Goal: Transaction & Acquisition: Purchase product/service

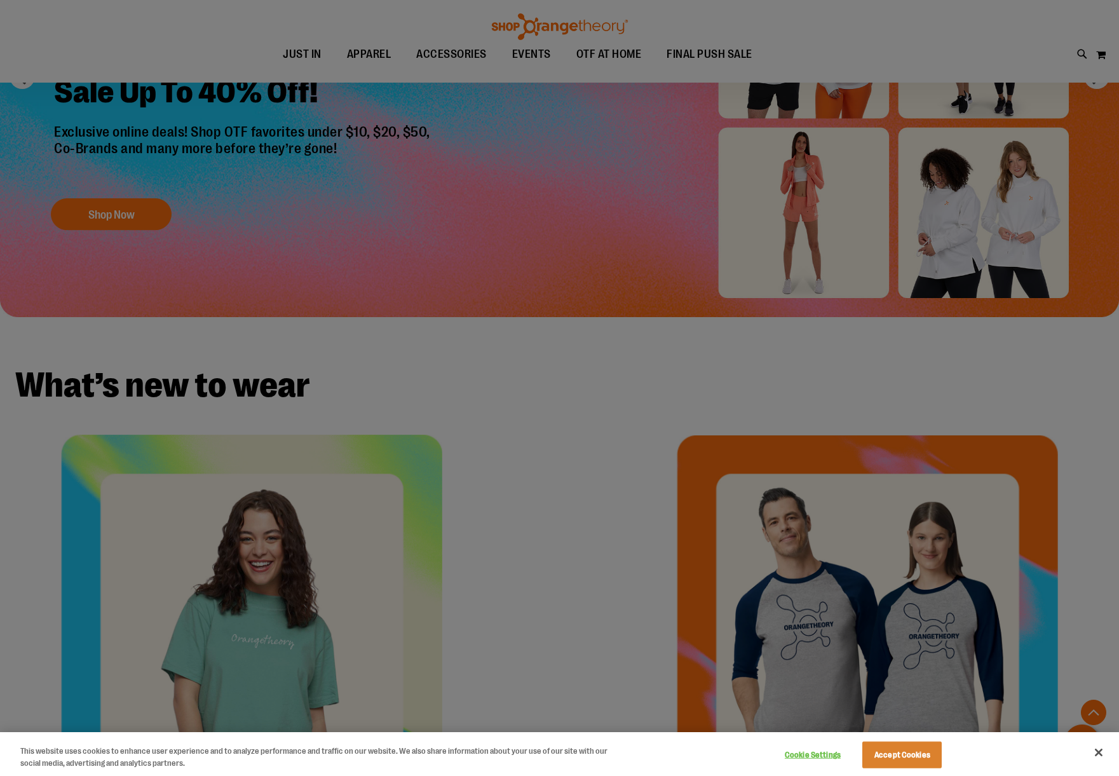
scroll to position [265, 0]
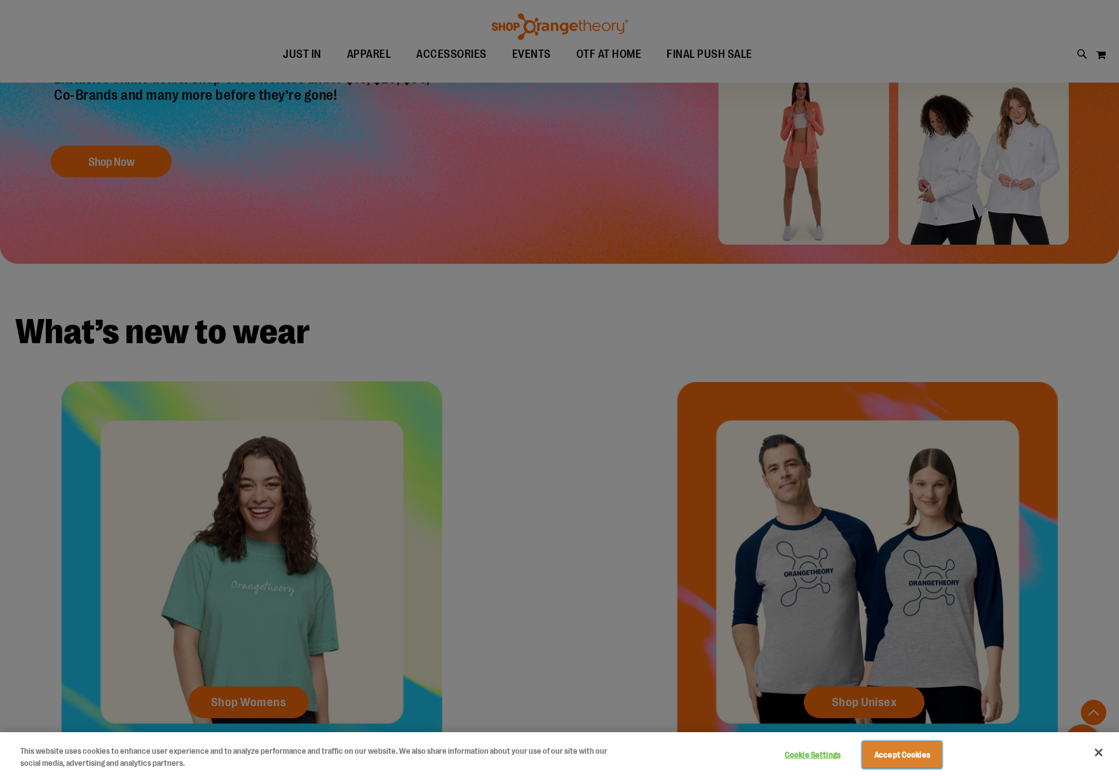
click at [921, 766] on button "Accept Cookies" at bounding box center [901, 754] width 79 height 27
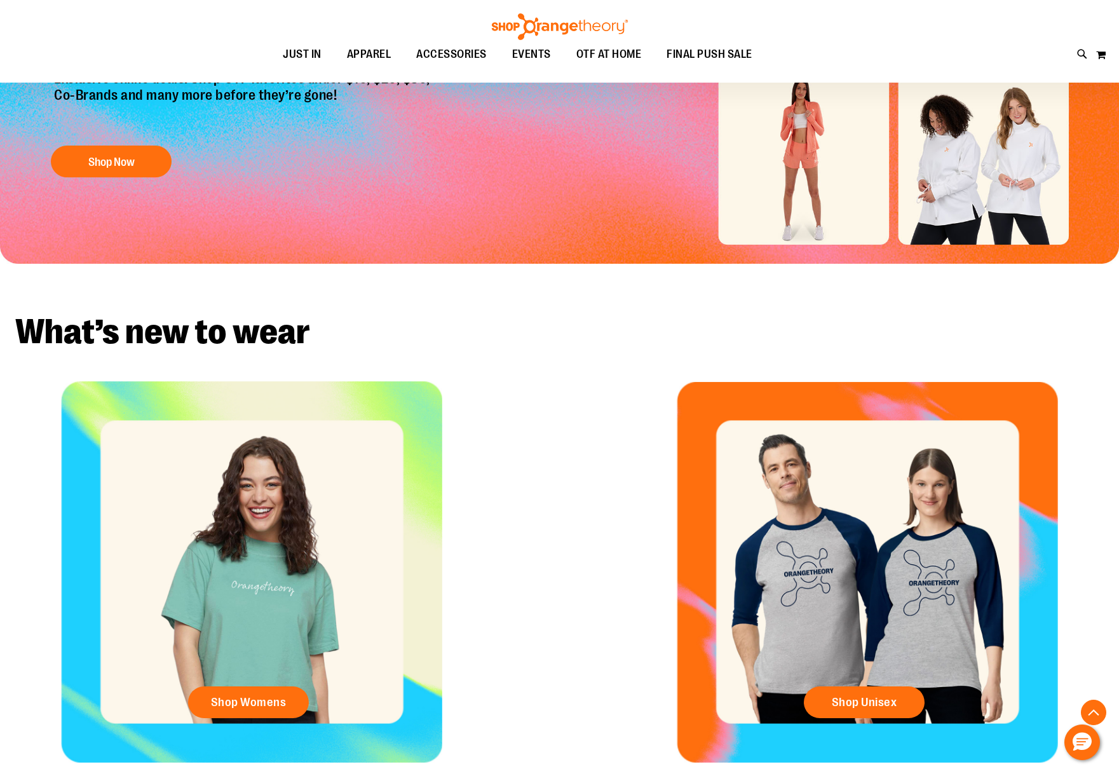
click at [921, 760] on button "Accept Cookies" at bounding box center [901, 754] width 79 height 27
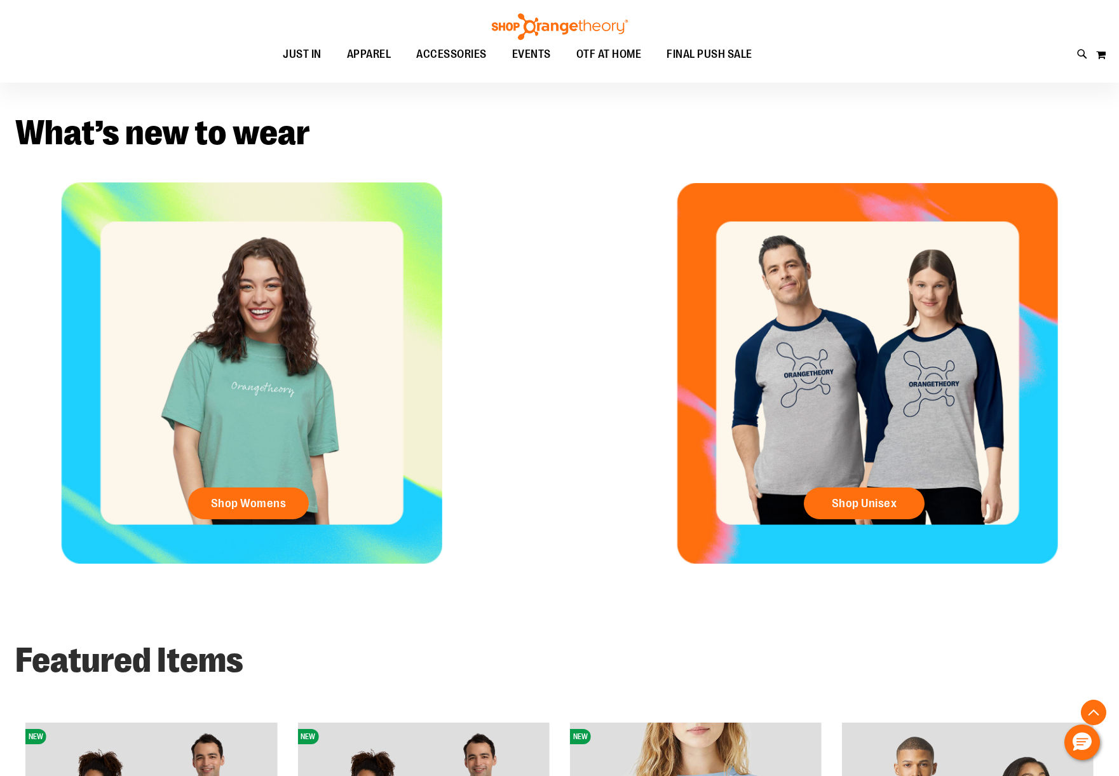
scroll to position [690, 0]
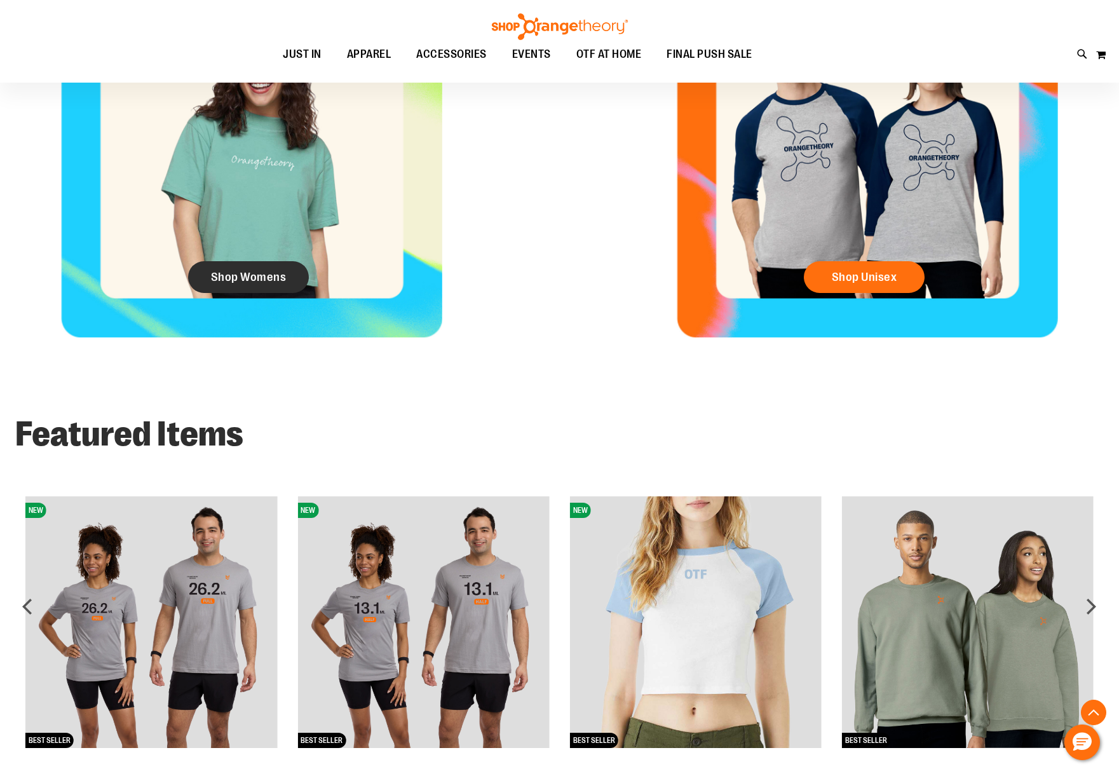
click at [254, 278] on span "Shop Womens" at bounding box center [249, 277] width 76 height 14
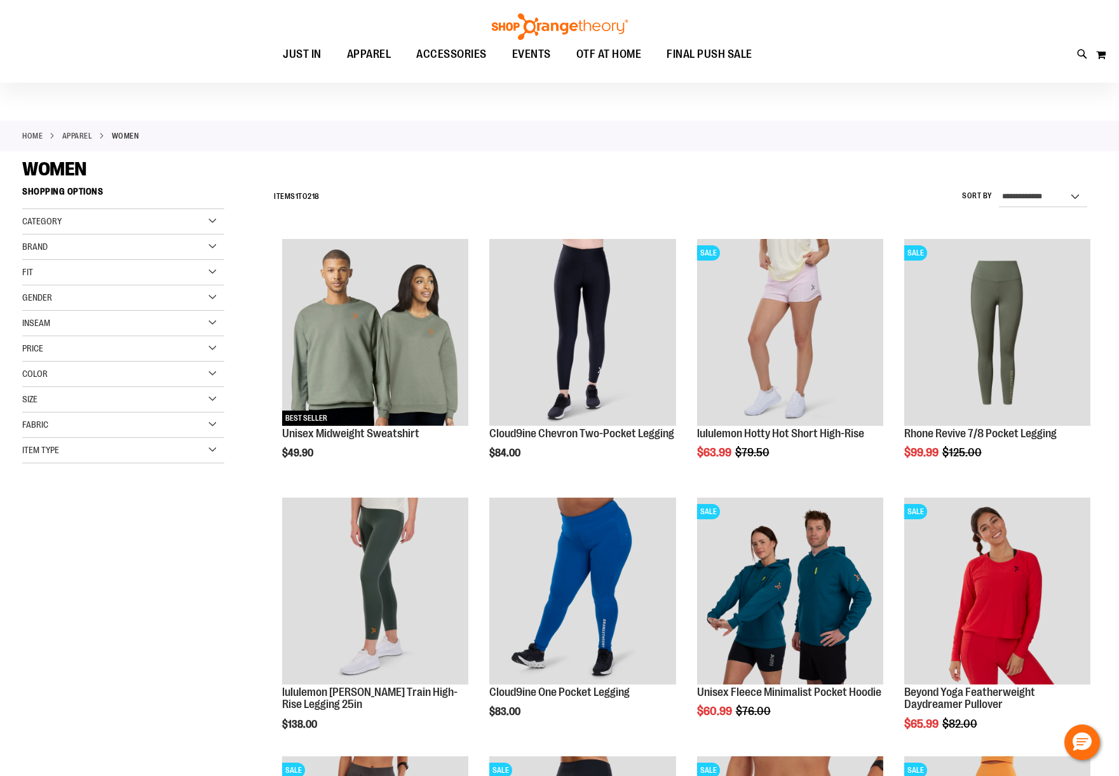
scroll to position [20, 0]
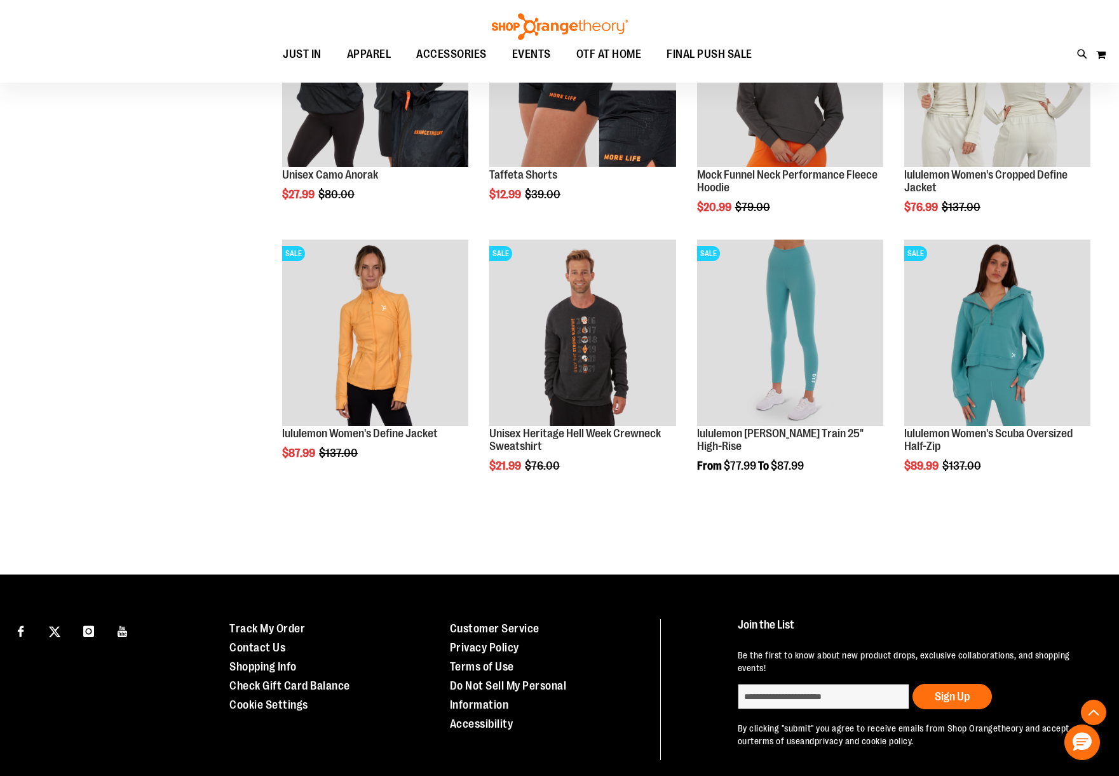
scroll to position [1361, 0]
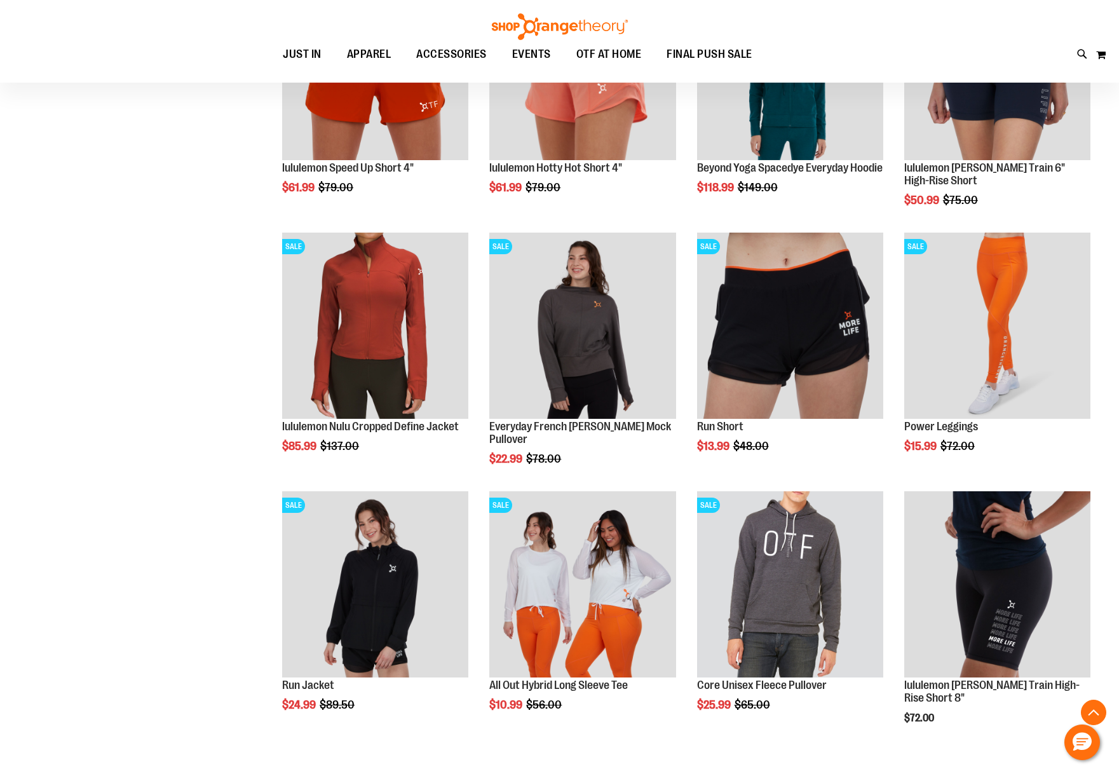
scroll to position [1925, 0]
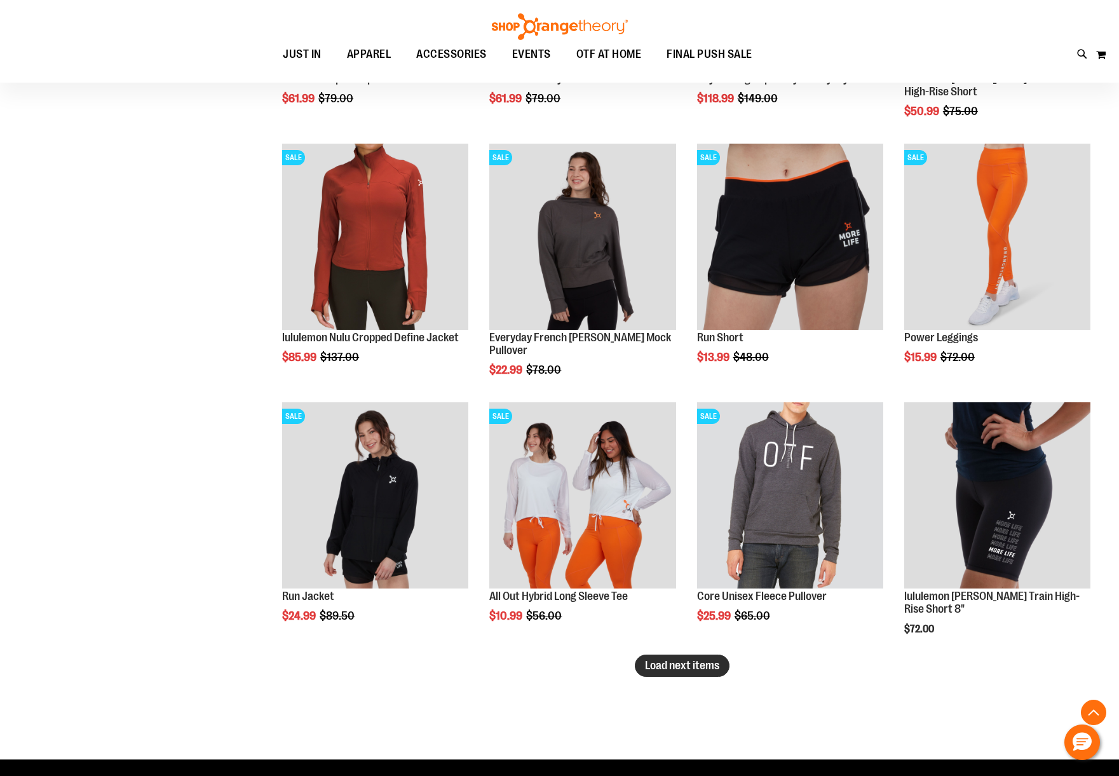
click at [707, 663] on span "Load next items" at bounding box center [682, 665] width 74 height 13
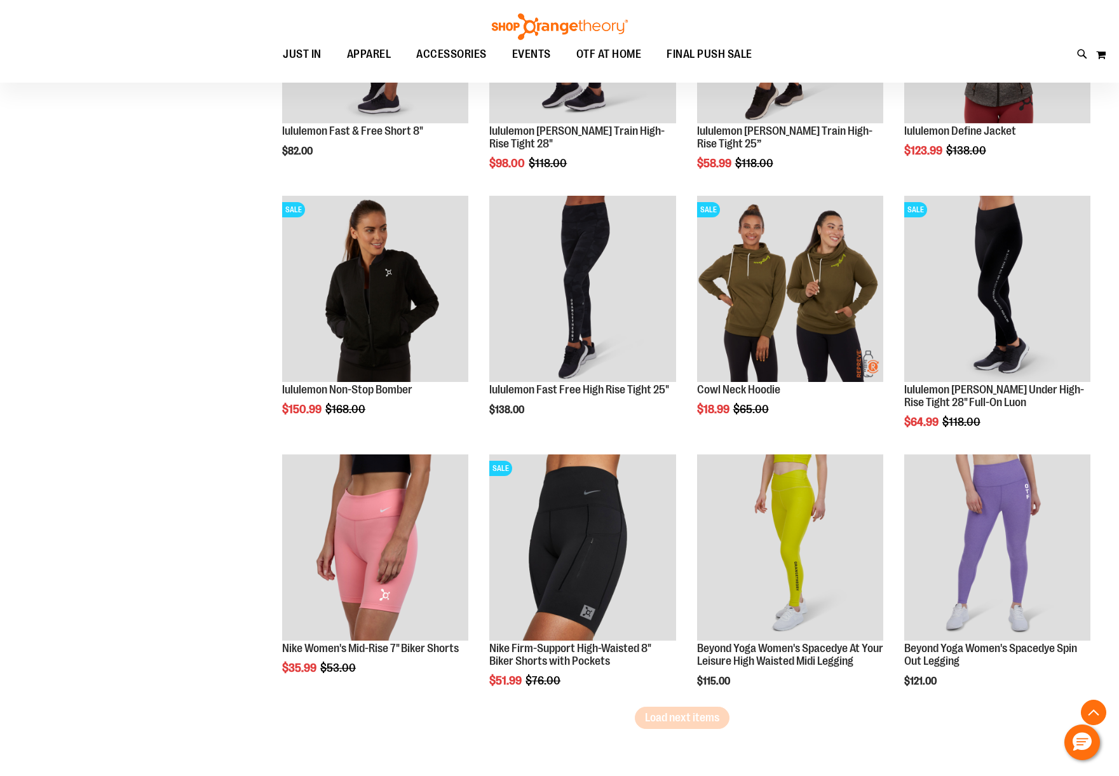
scroll to position [2651, 0]
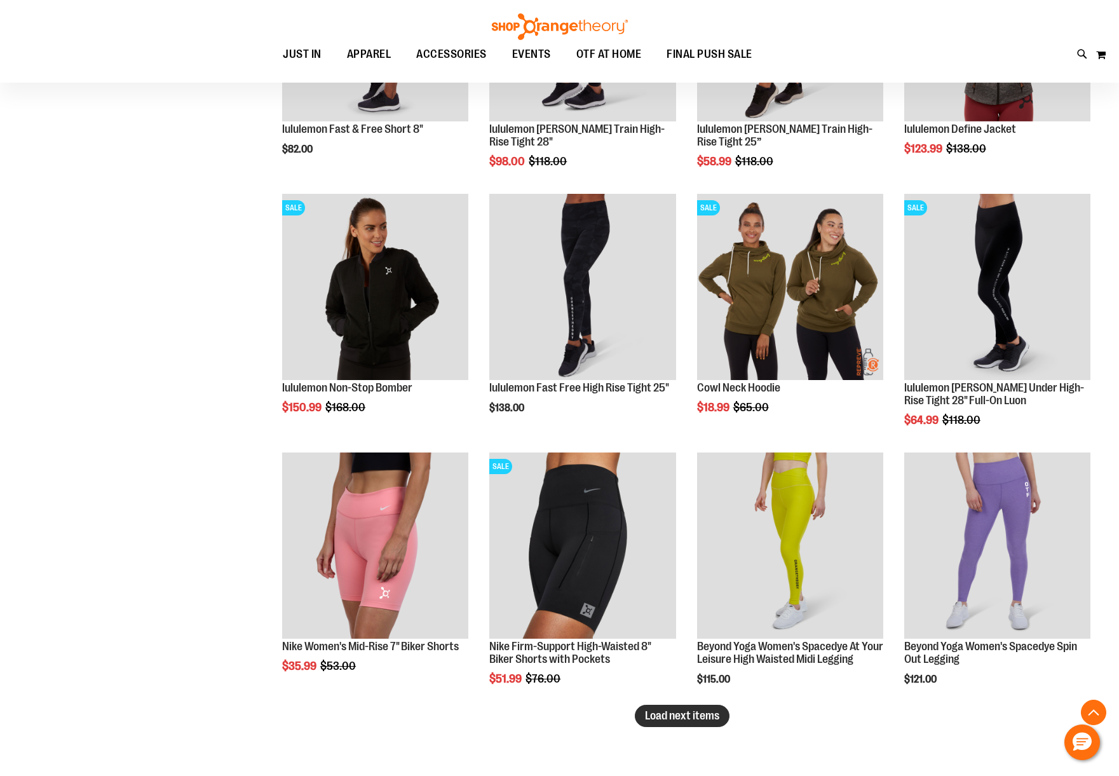
click at [698, 710] on span "Load next items" at bounding box center [682, 715] width 74 height 13
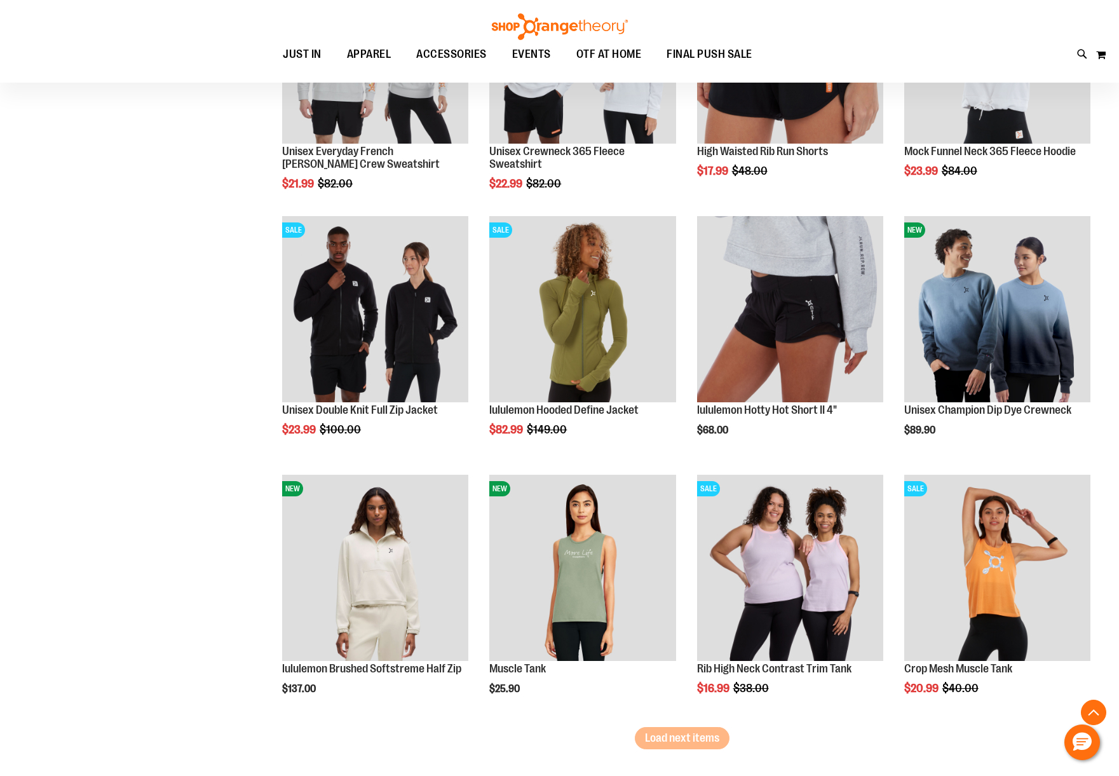
scroll to position [3405, 0]
click at [669, 738] on span "Load next items" at bounding box center [682, 737] width 74 height 13
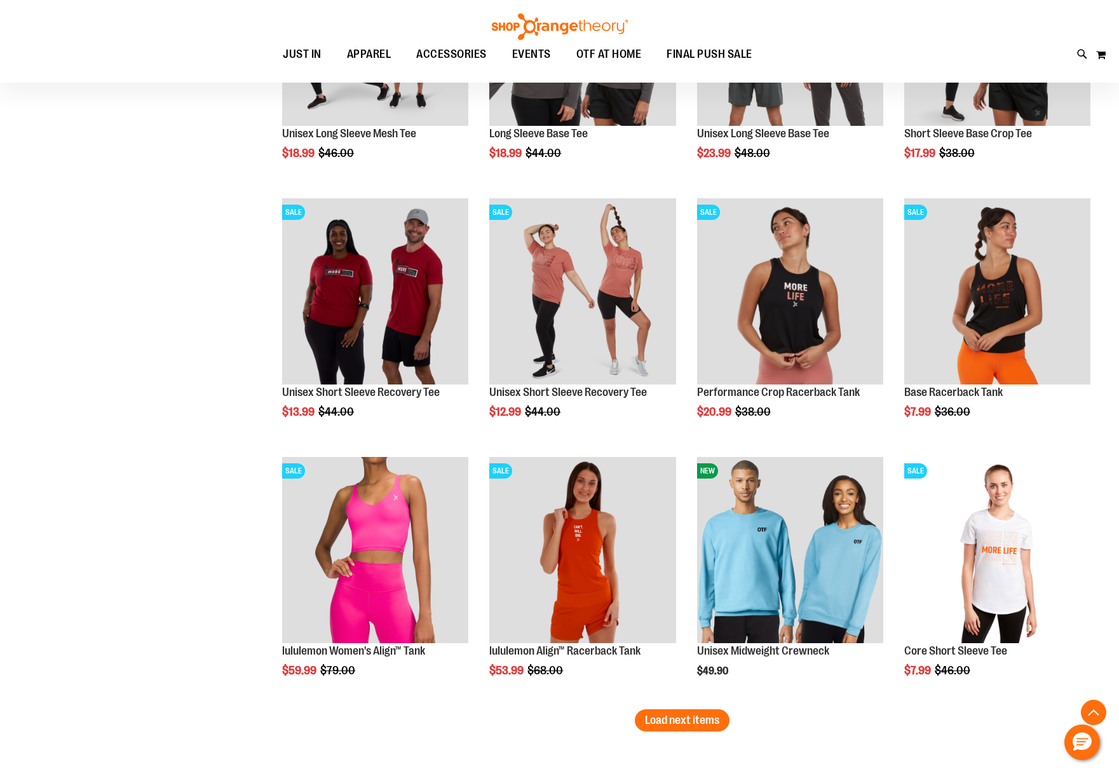
scroll to position [4481, 0]
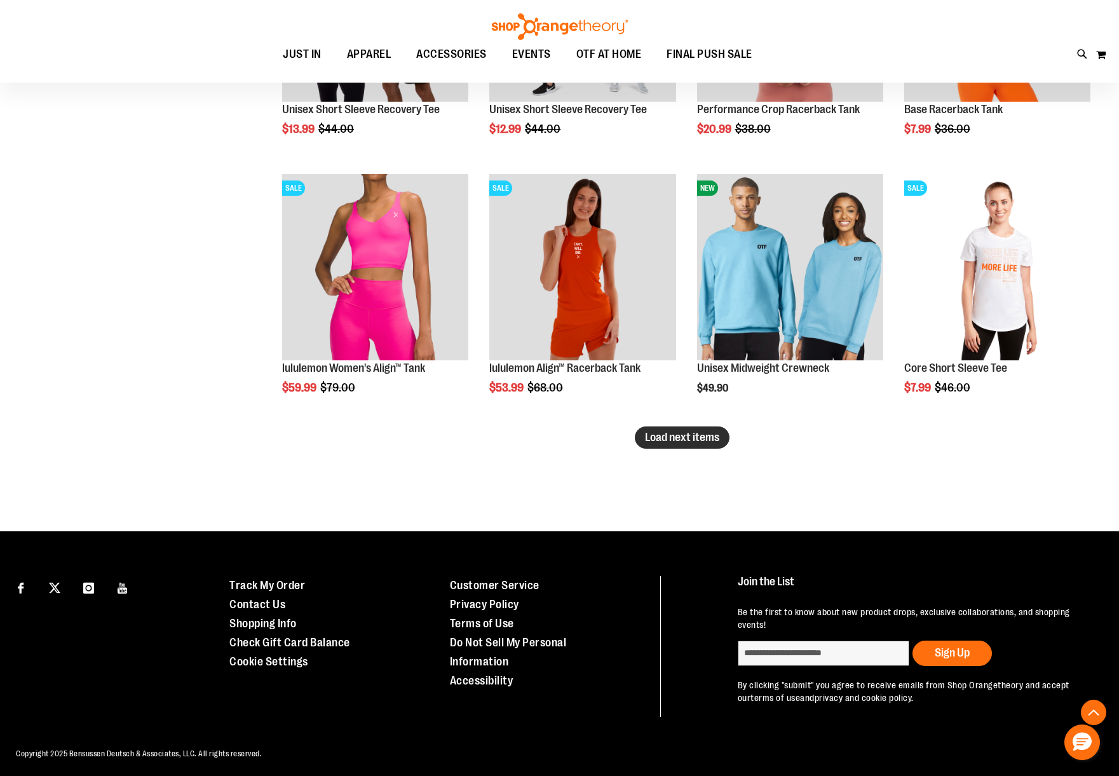
click at [692, 439] on span "Load next items" at bounding box center [682, 437] width 74 height 13
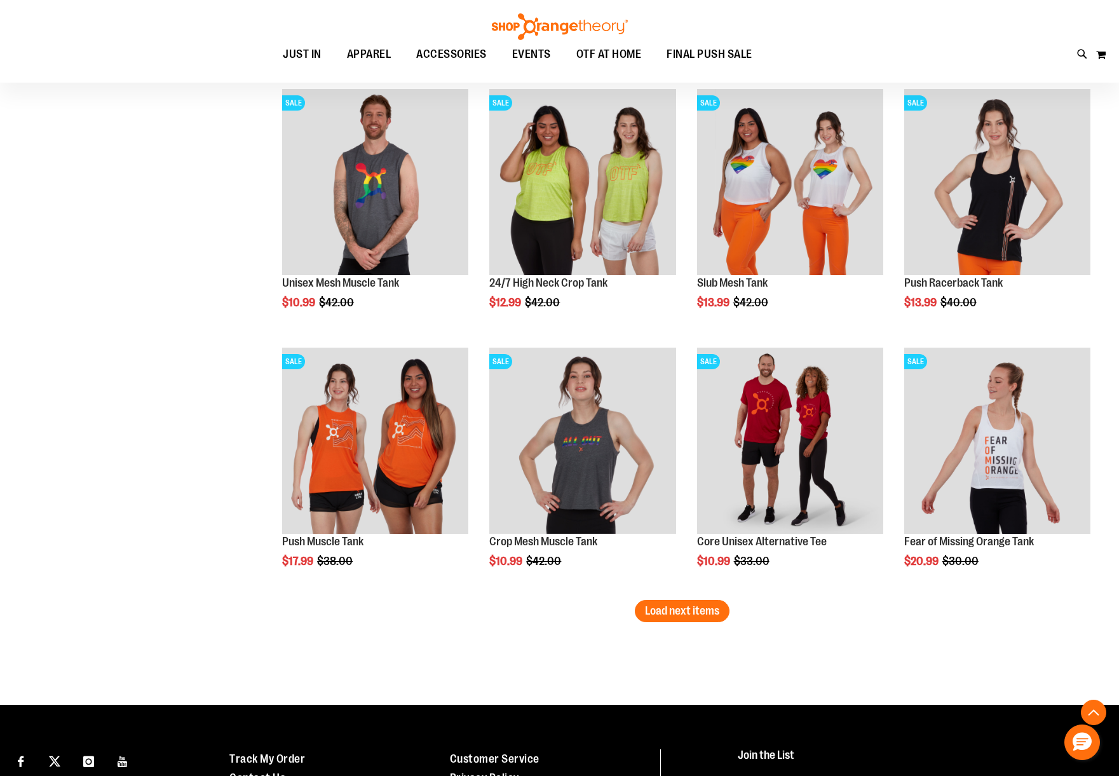
scroll to position [5129, 0]
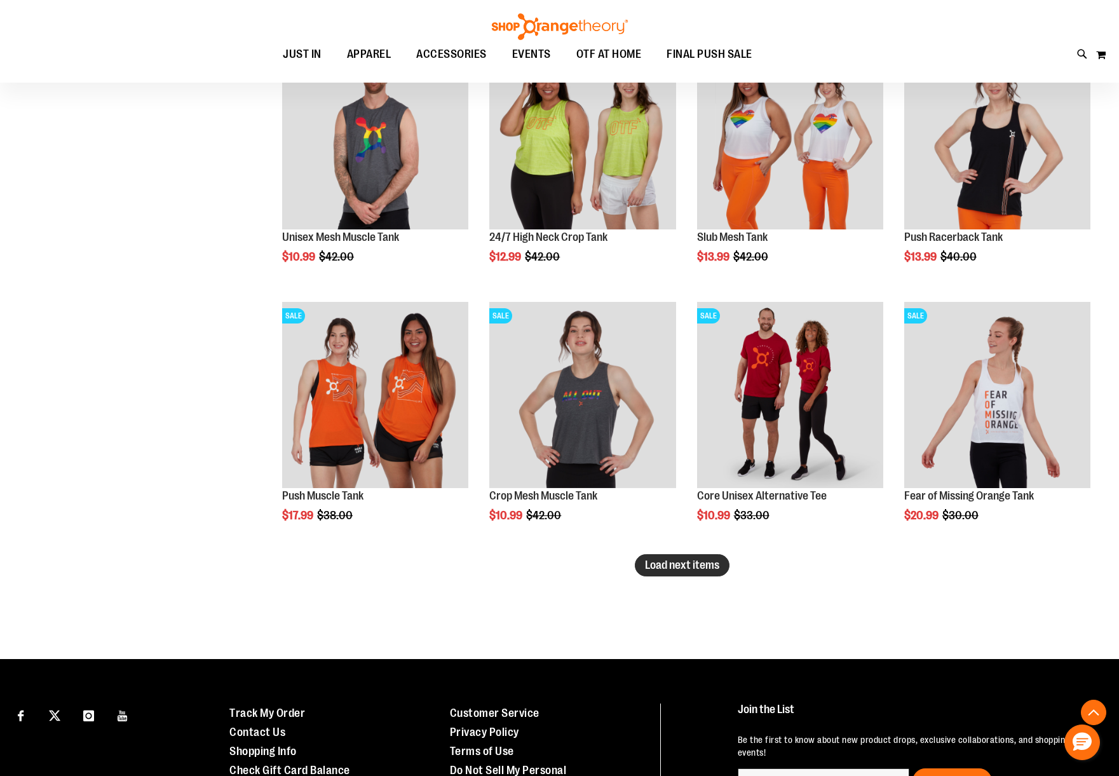
click at [679, 559] on span "Load next items" at bounding box center [682, 564] width 74 height 13
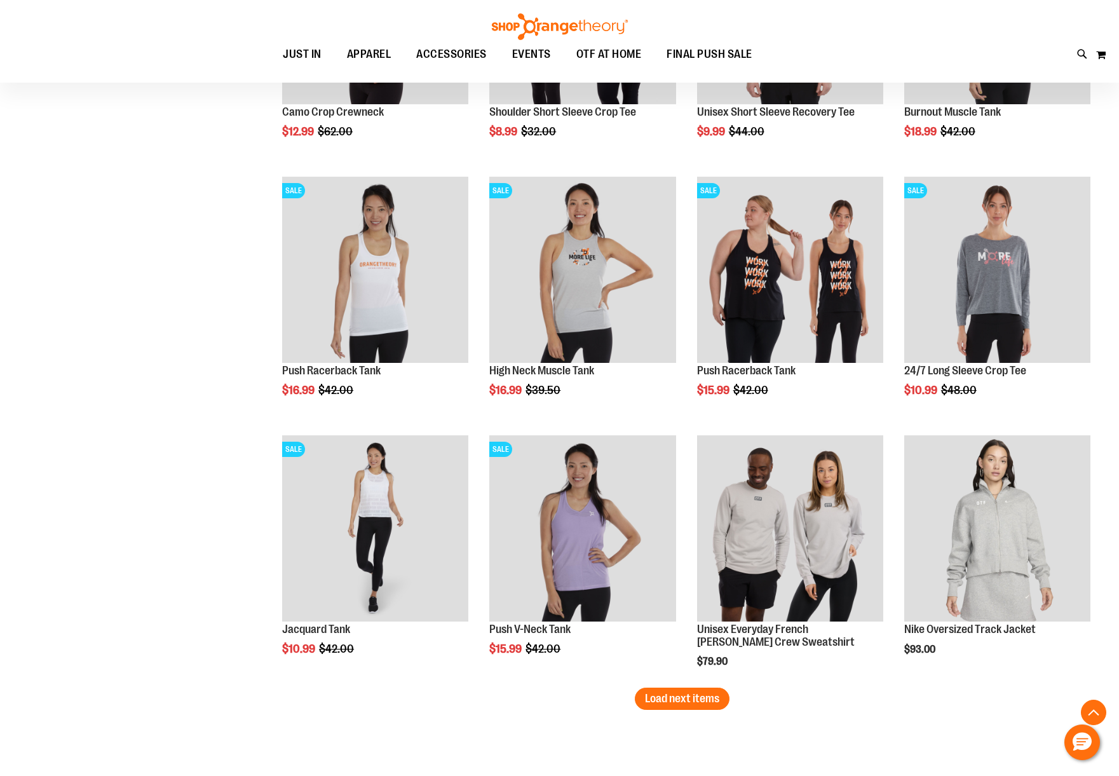
scroll to position [5864, 0]
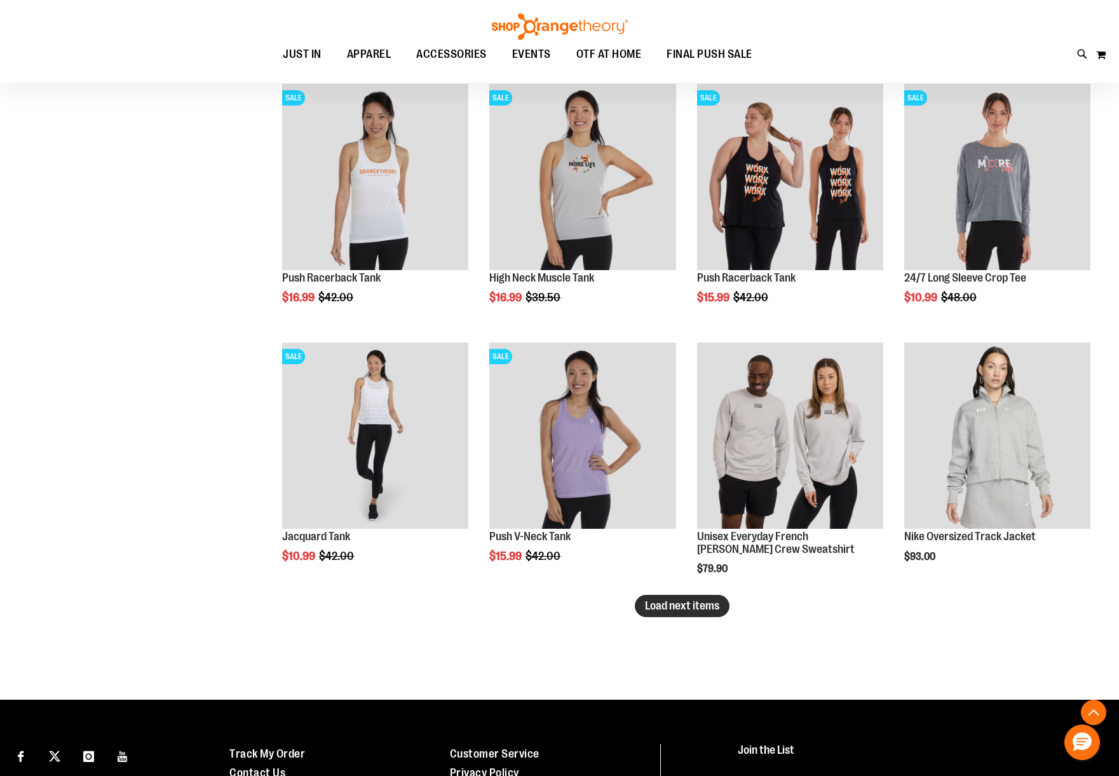
click at [654, 609] on span "Load next items" at bounding box center [682, 605] width 74 height 13
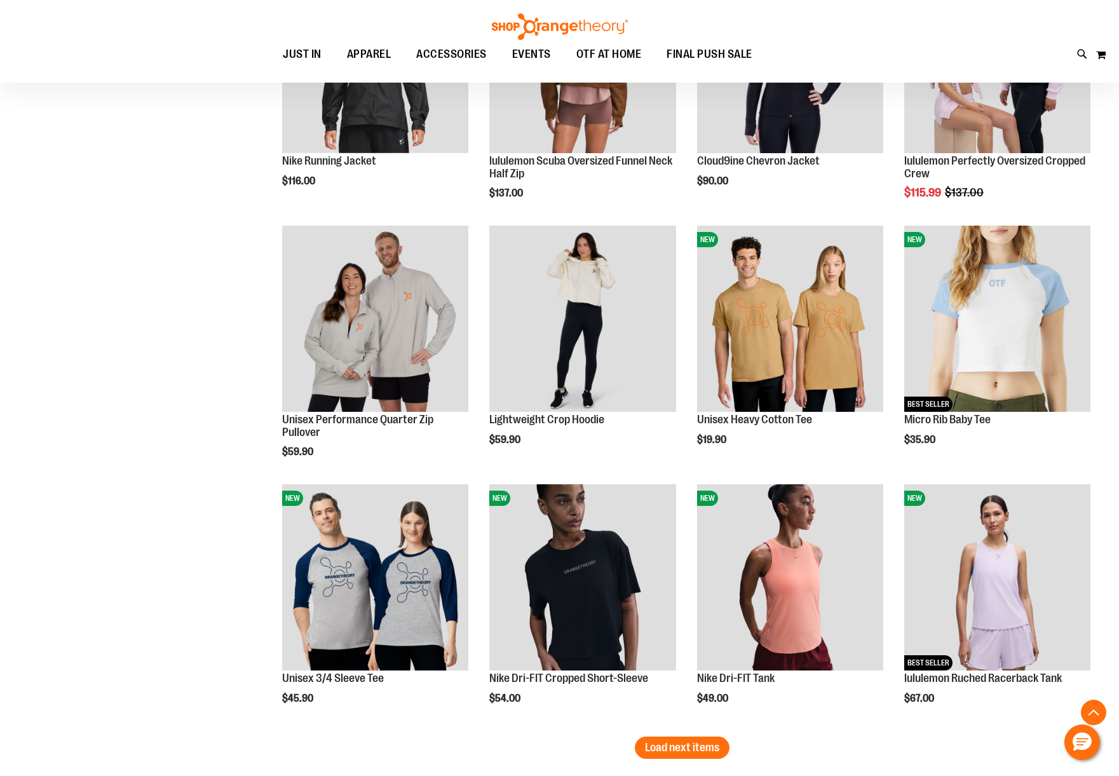
scroll to position [6501, 0]
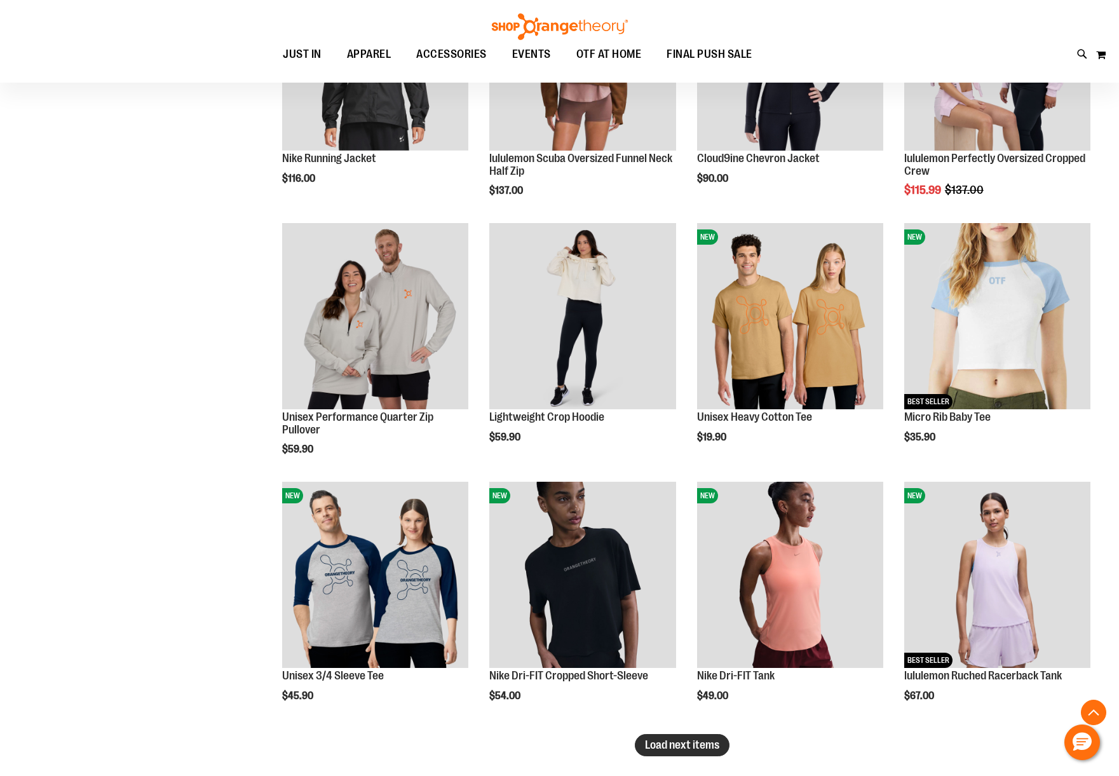
click at [678, 748] on span "Load next items" at bounding box center [682, 744] width 74 height 13
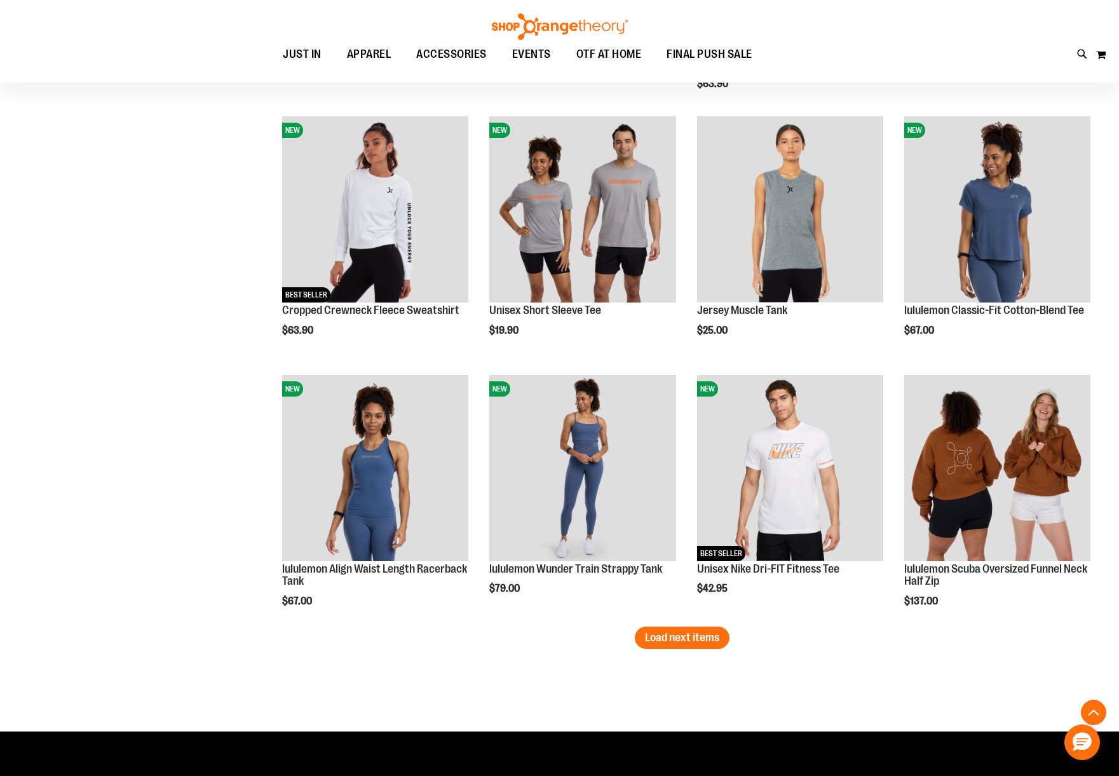
scroll to position [7536, 0]
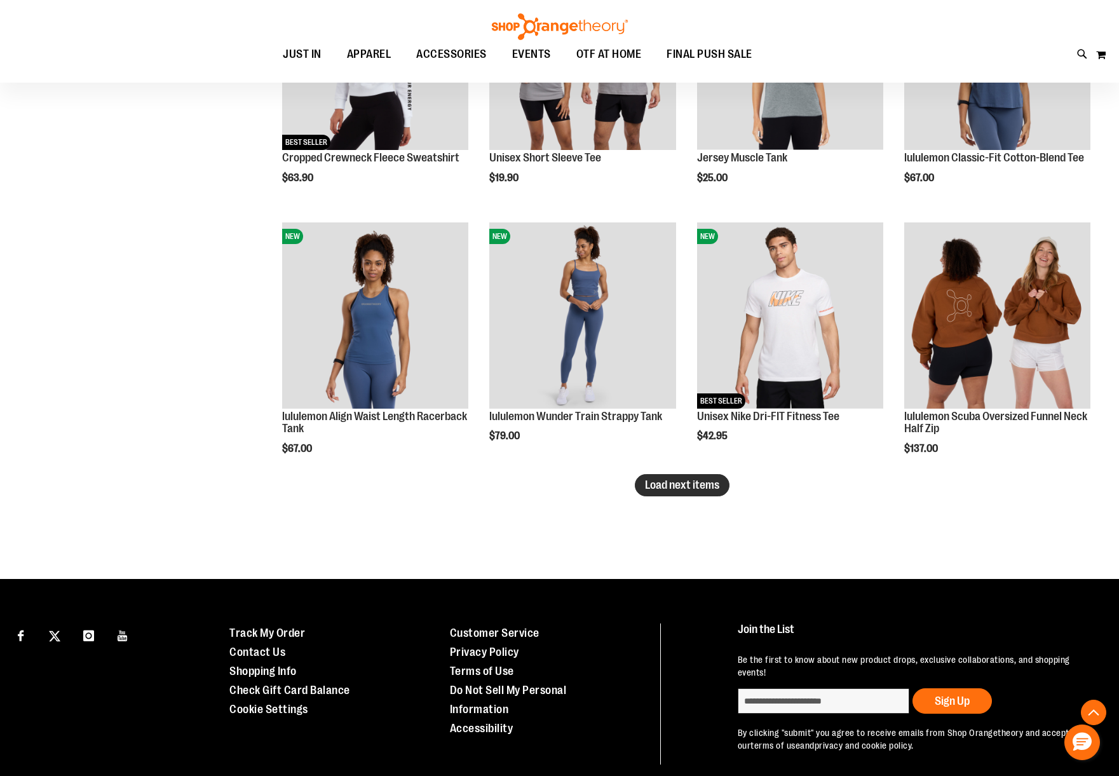
click at [701, 489] on span "Load next items" at bounding box center [682, 484] width 74 height 13
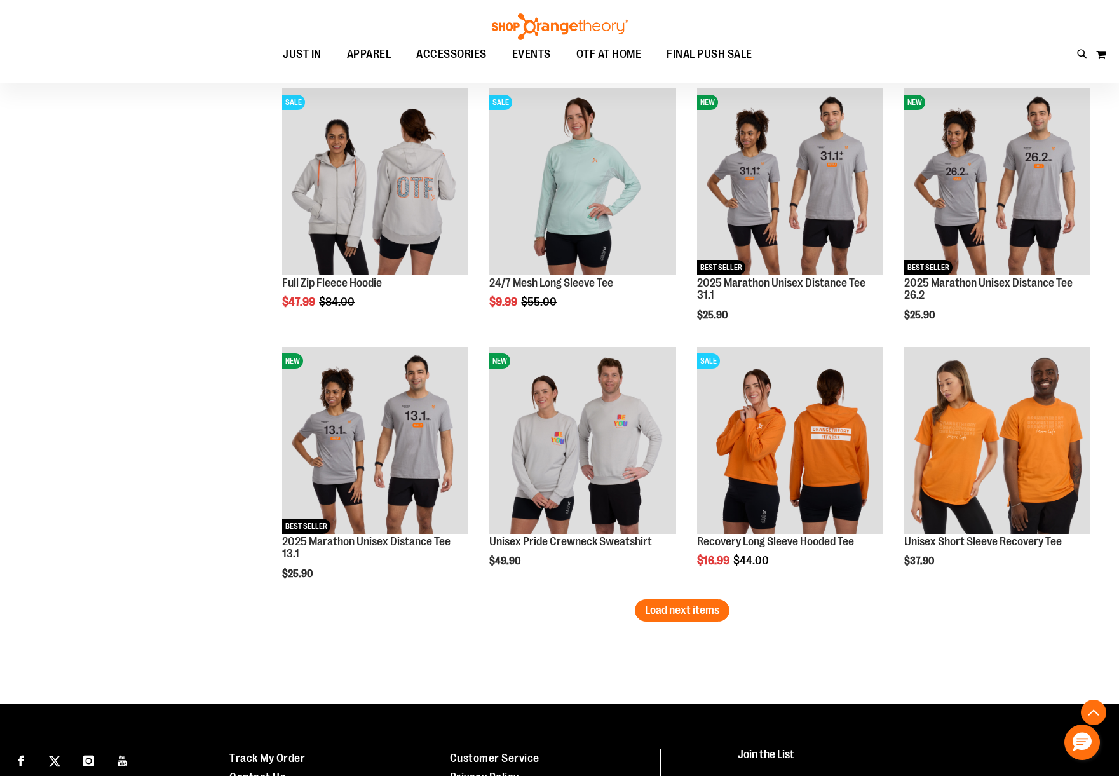
scroll to position [8184, 0]
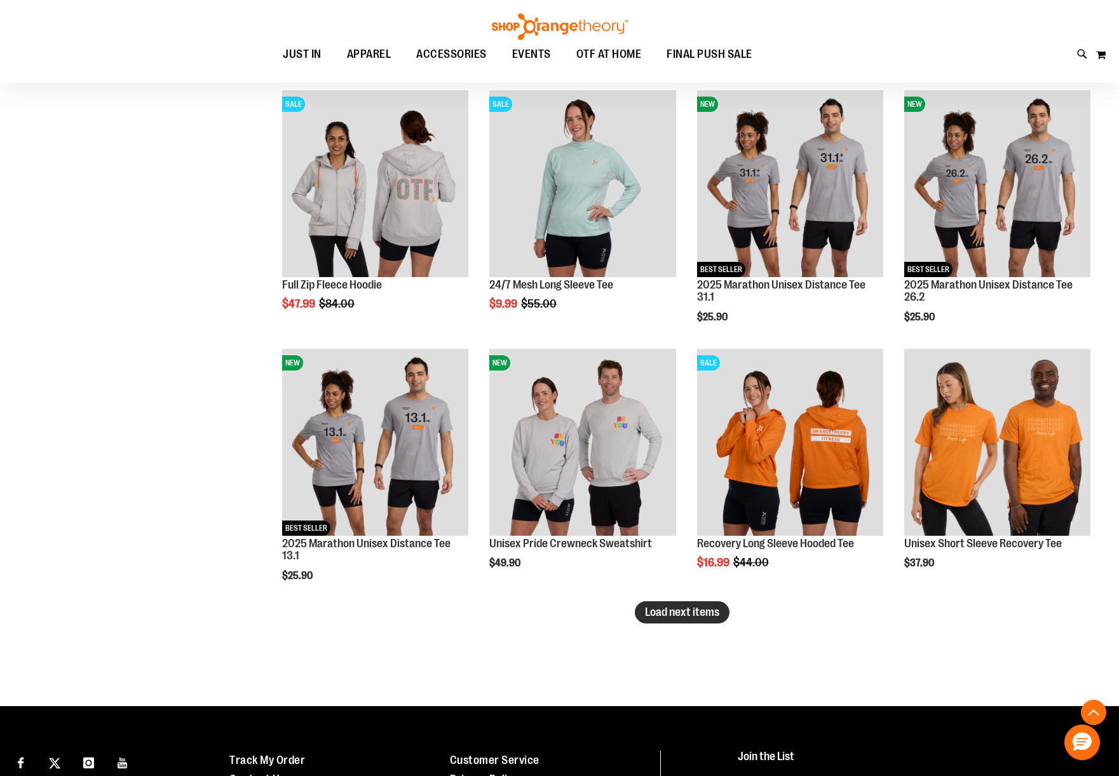
click at [698, 609] on span "Load next items" at bounding box center [682, 612] width 74 height 13
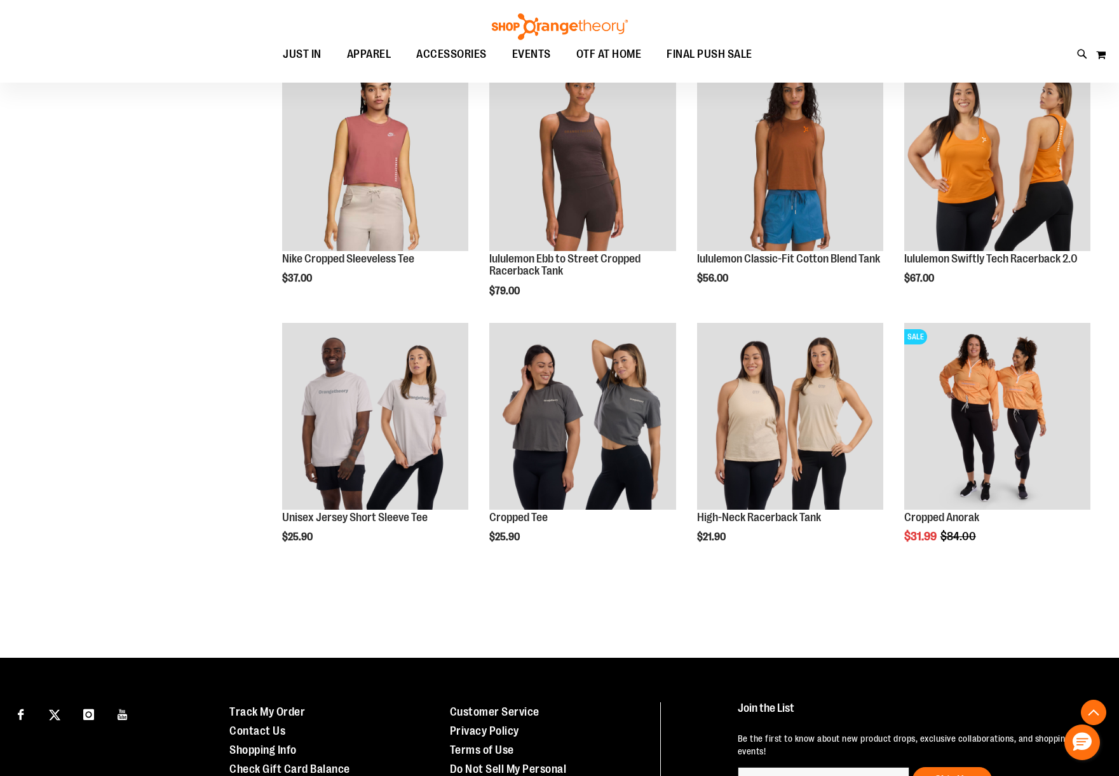
scroll to position [9042, 0]
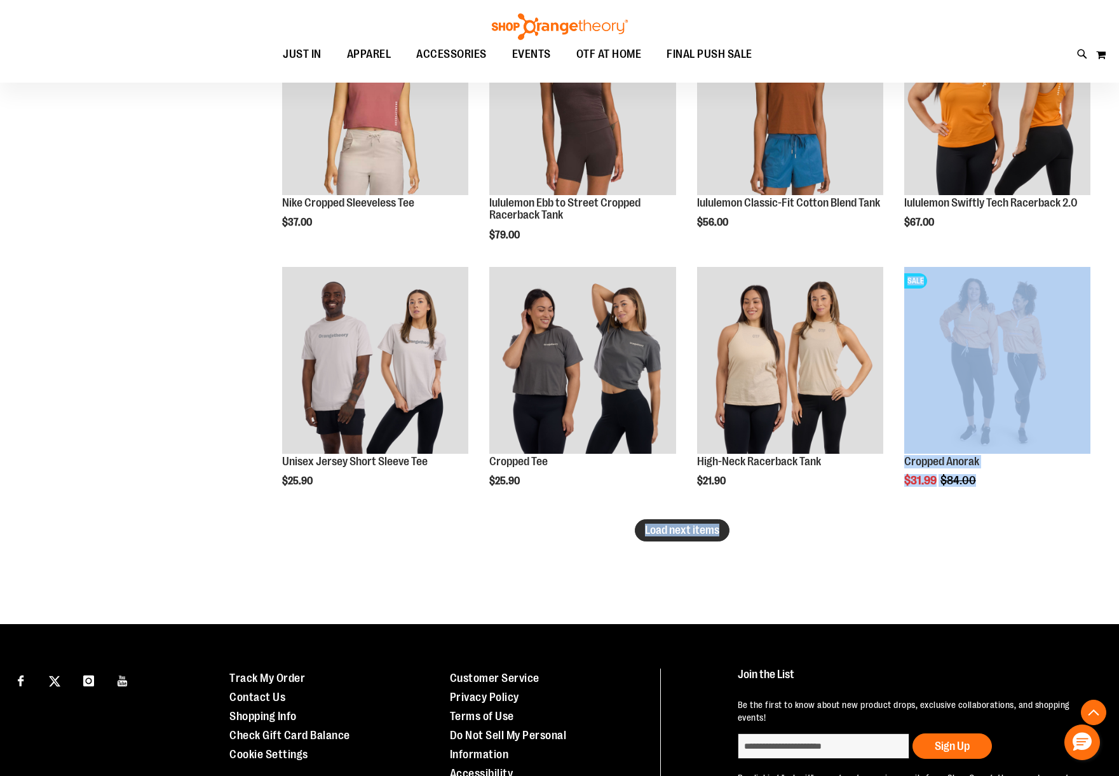
drag, startPoint x: 708, startPoint y: 519, endPoint x: 686, endPoint y: 538, distance: 28.9
click at [654, 534] on span "Load next items" at bounding box center [682, 530] width 74 height 13
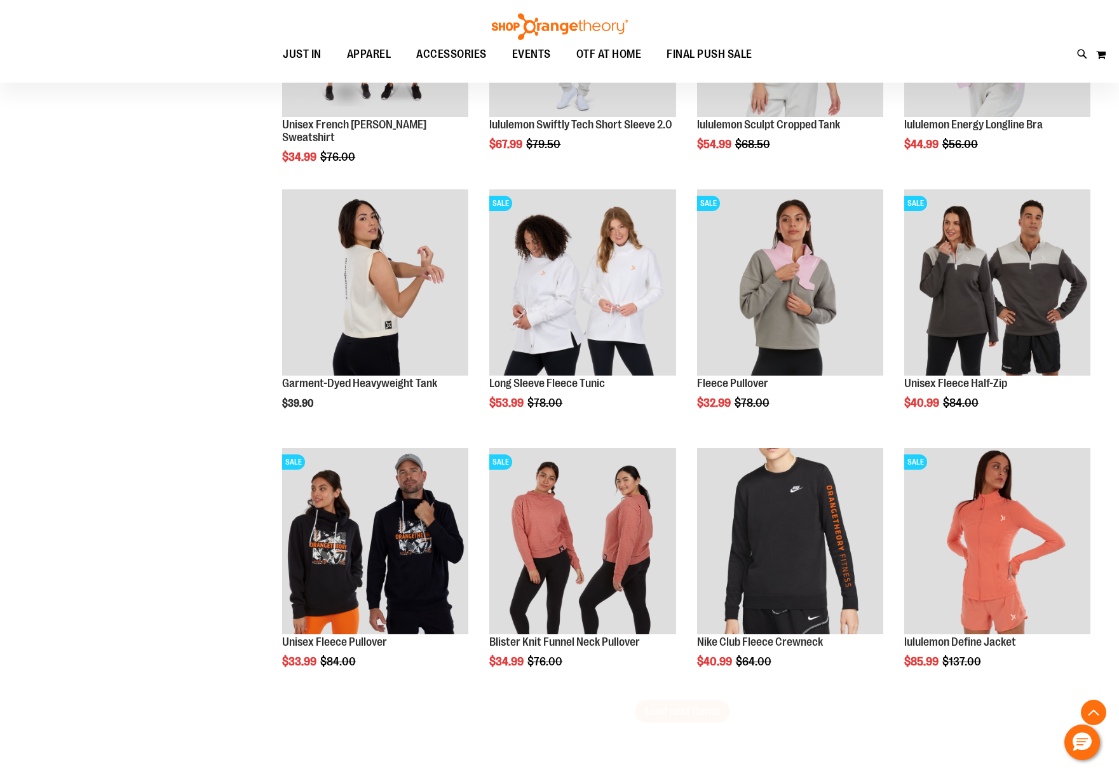
scroll to position [9749, 0]
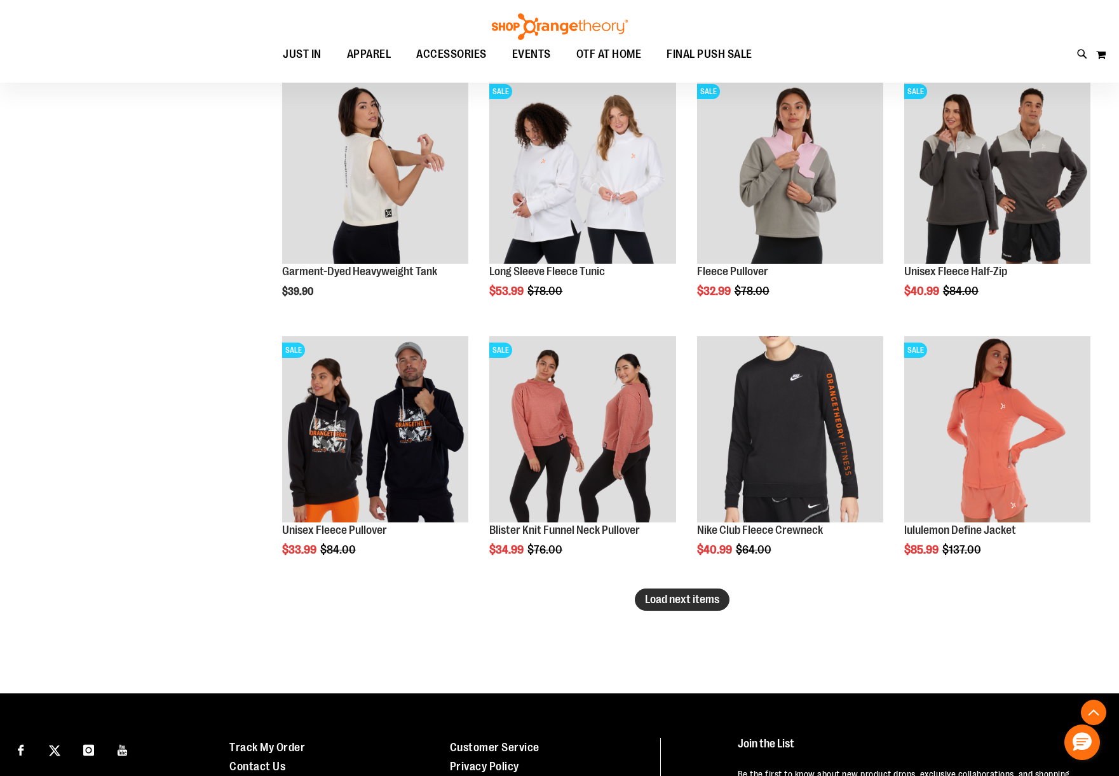
click at [697, 595] on span "Load next items" at bounding box center [682, 599] width 74 height 13
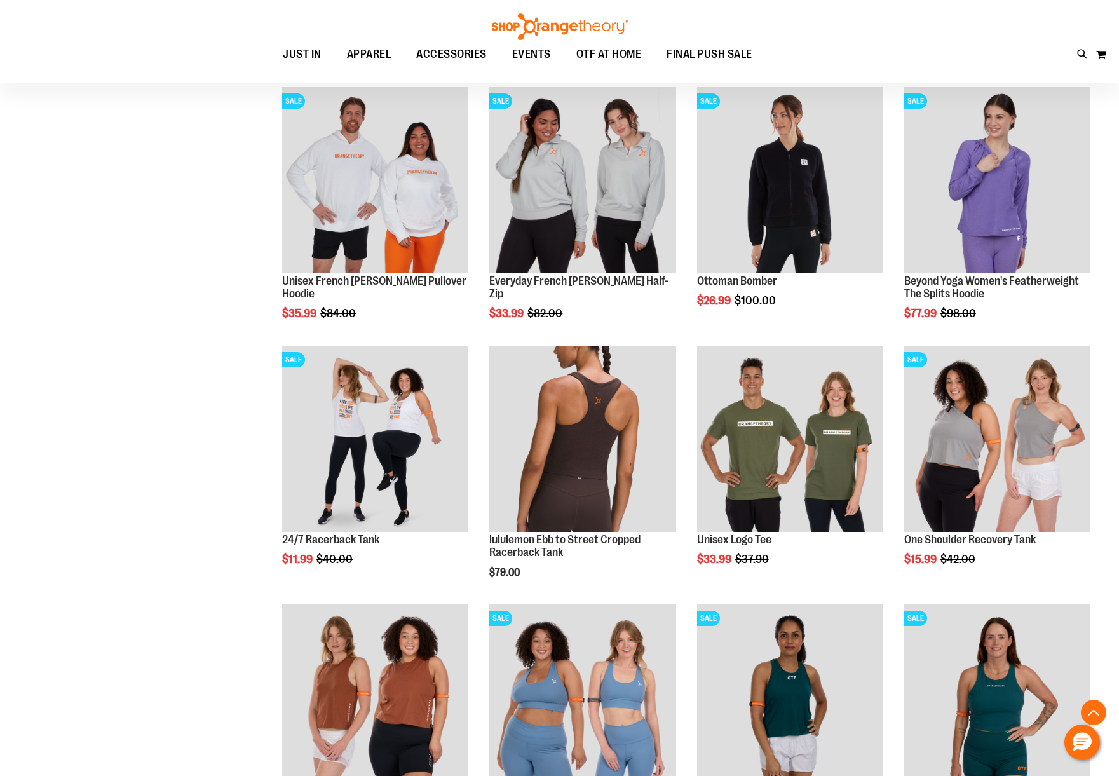
scroll to position [10526, 0]
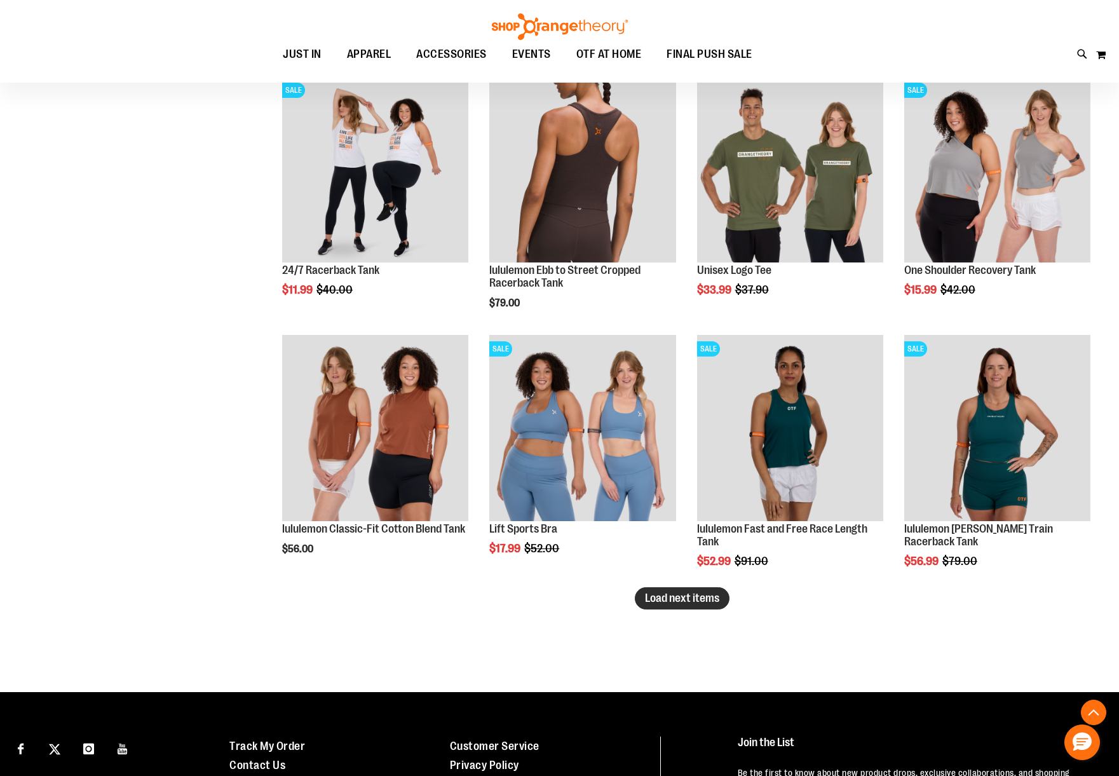
click at [670, 600] on span "Load next items" at bounding box center [682, 598] width 74 height 13
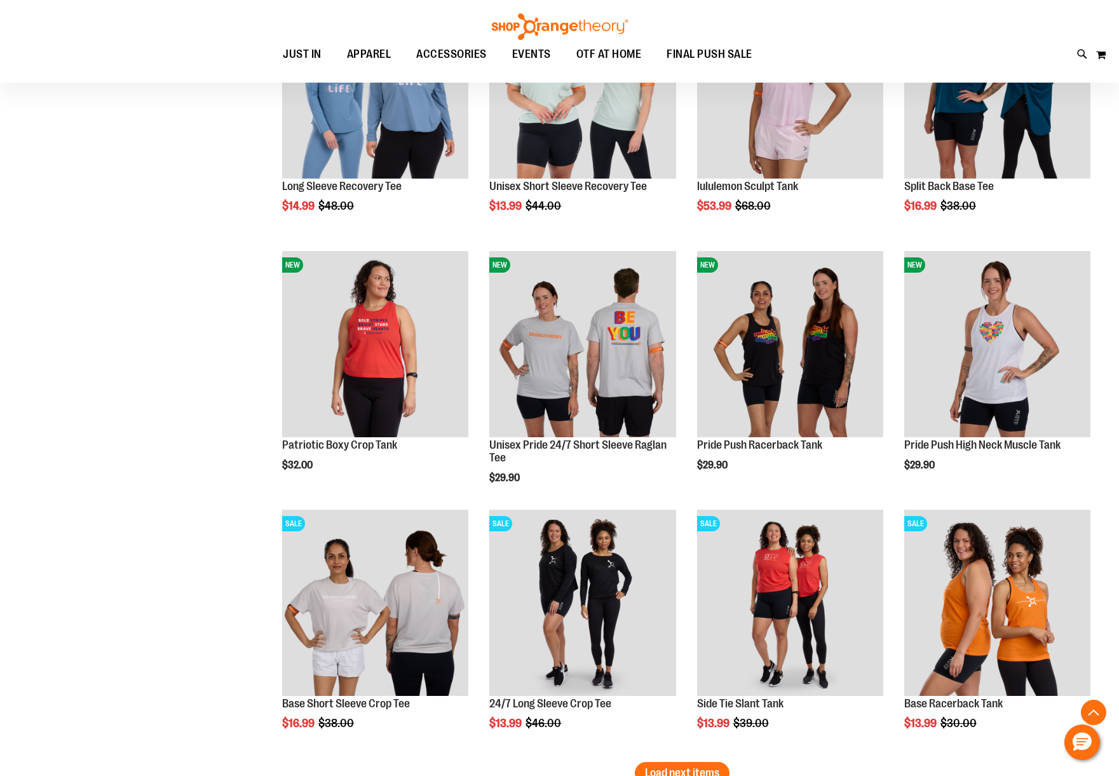
scroll to position [11366, 0]
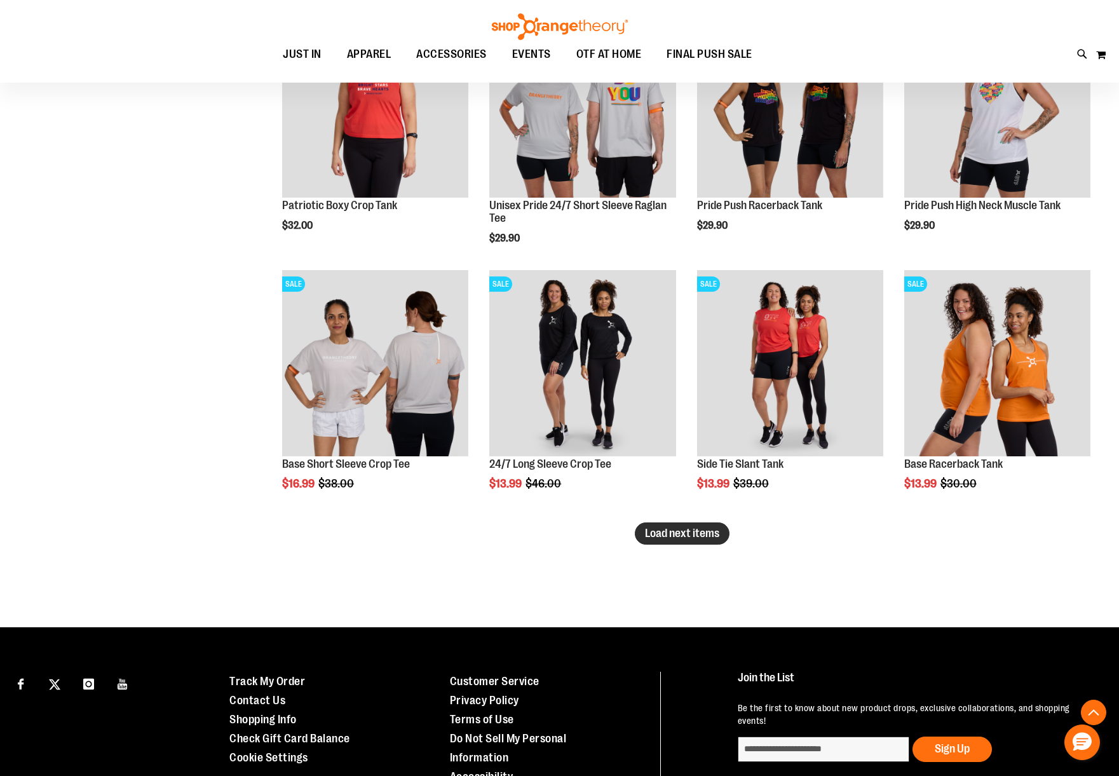
click at [695, 536] on span "Load next items" at bounding box center [682, 533] width 74 height 13
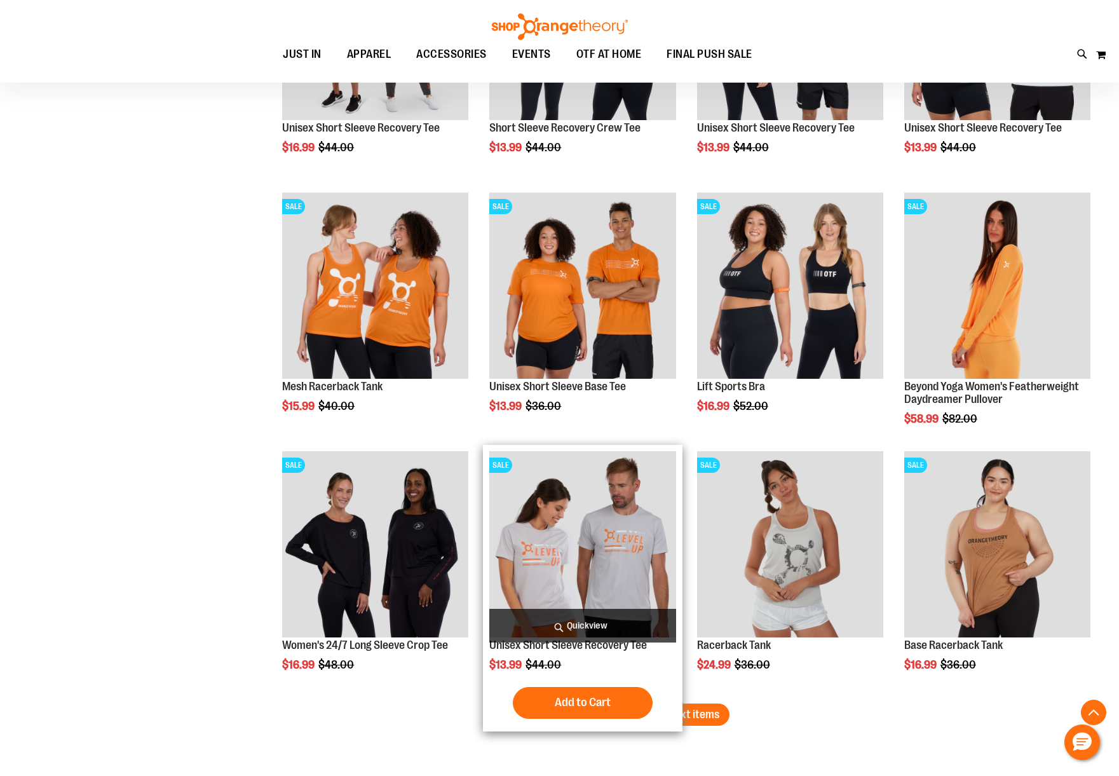
scroll to position [11964, 0]
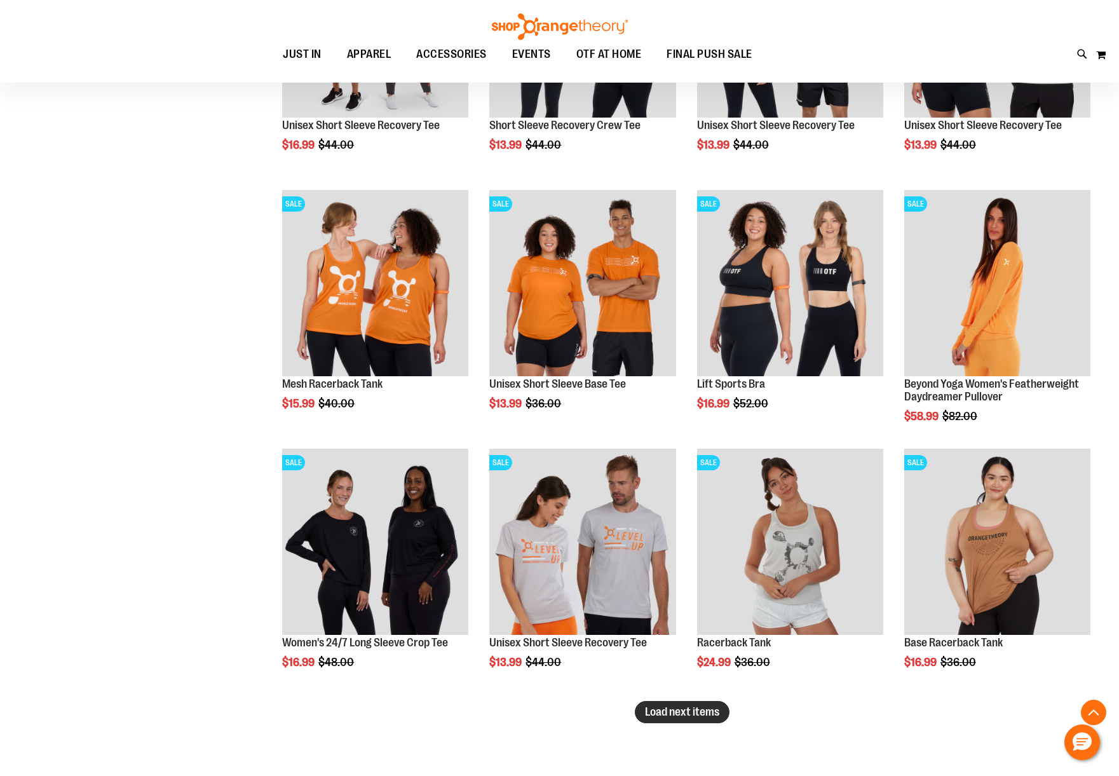
click at [679, 706] on span "Load next items" at bounding box center [682, 711] width 74 height 13
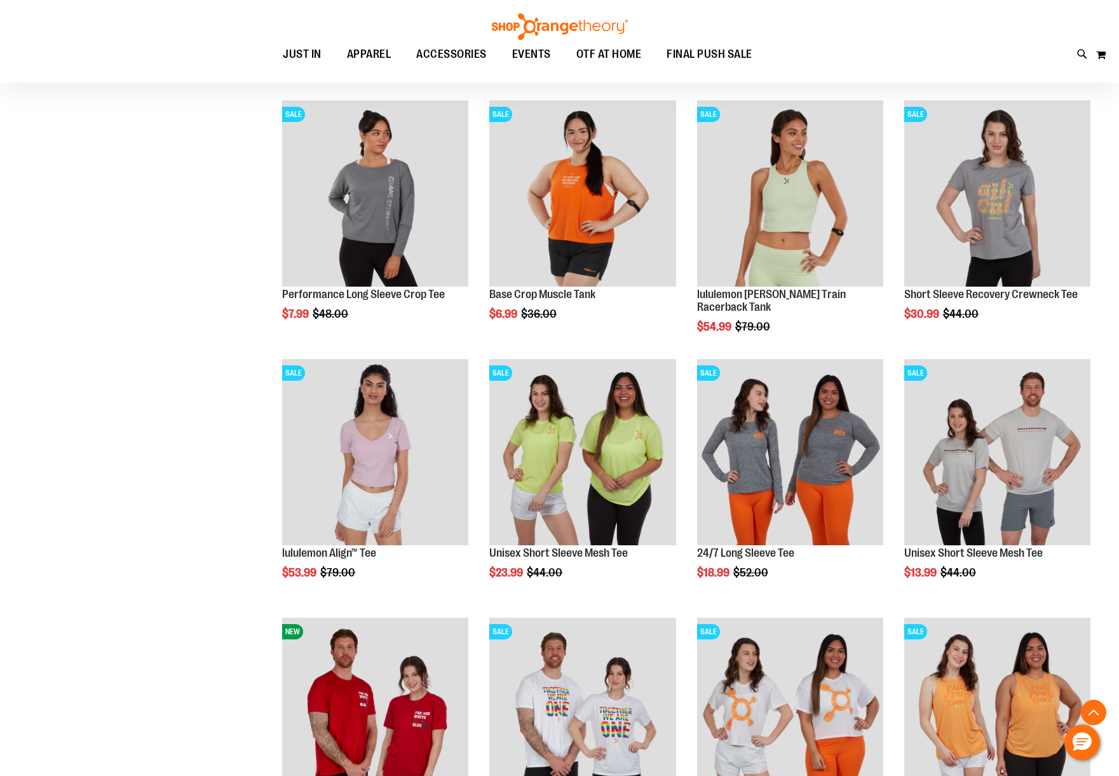
scroll to position [12731, 0]
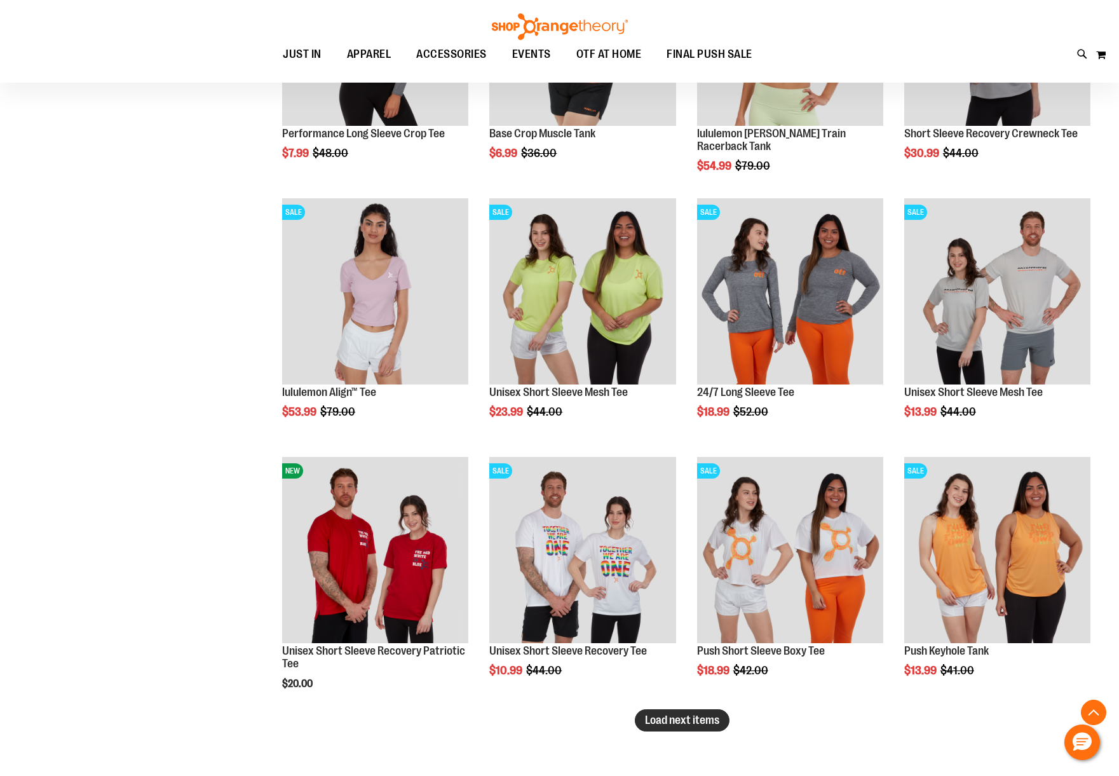
click at [694, 714] on span "Load next items" at bounding box center [682, 720] width 74 height 13
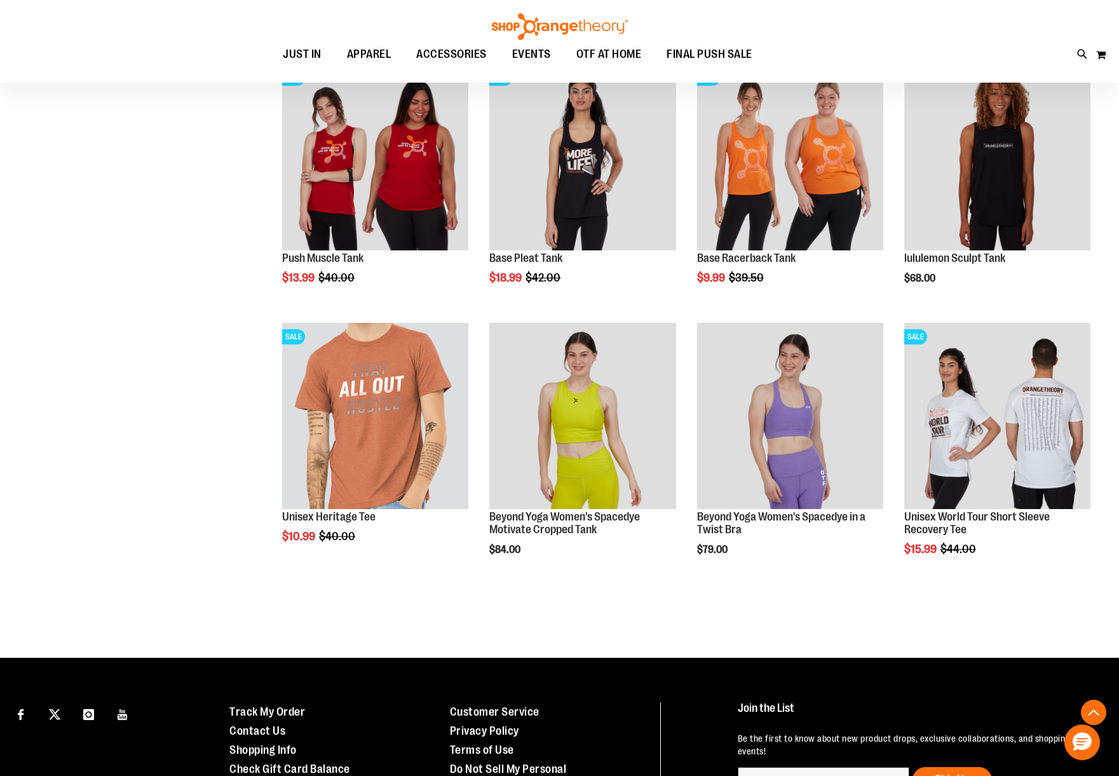
scroll to position [13658, 0]
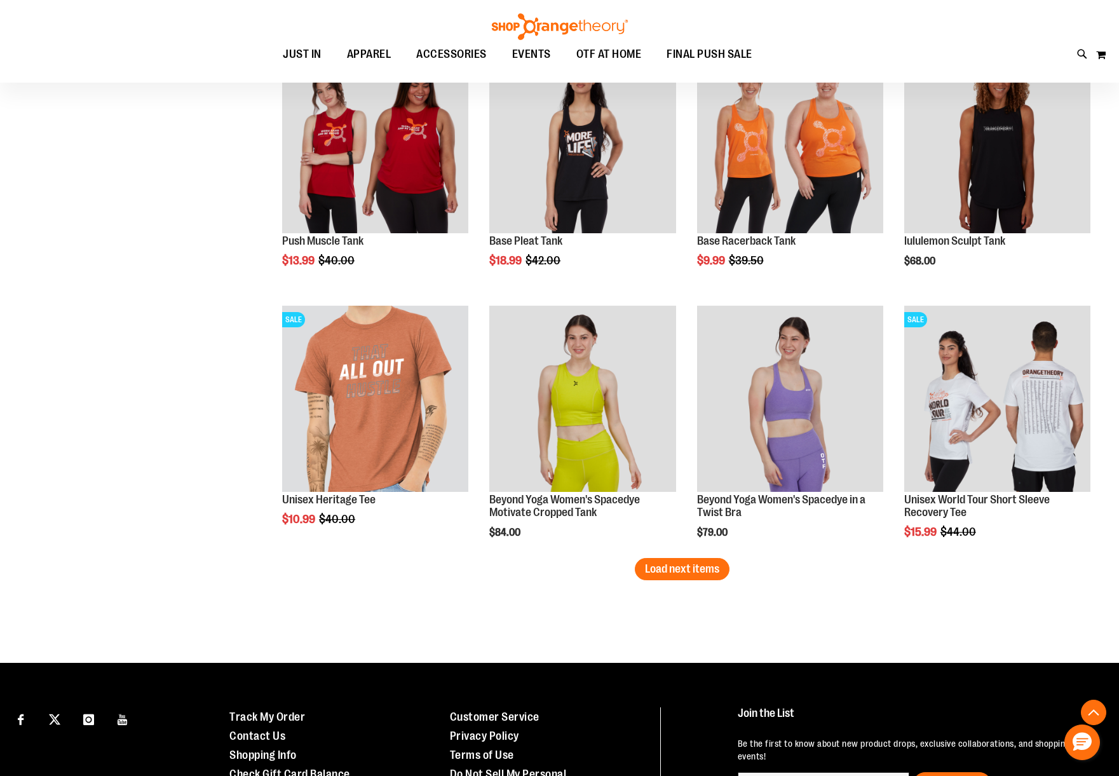
click at [689, 572] on span "Load next items" at bounding box center [682, 568] width 74 height 13
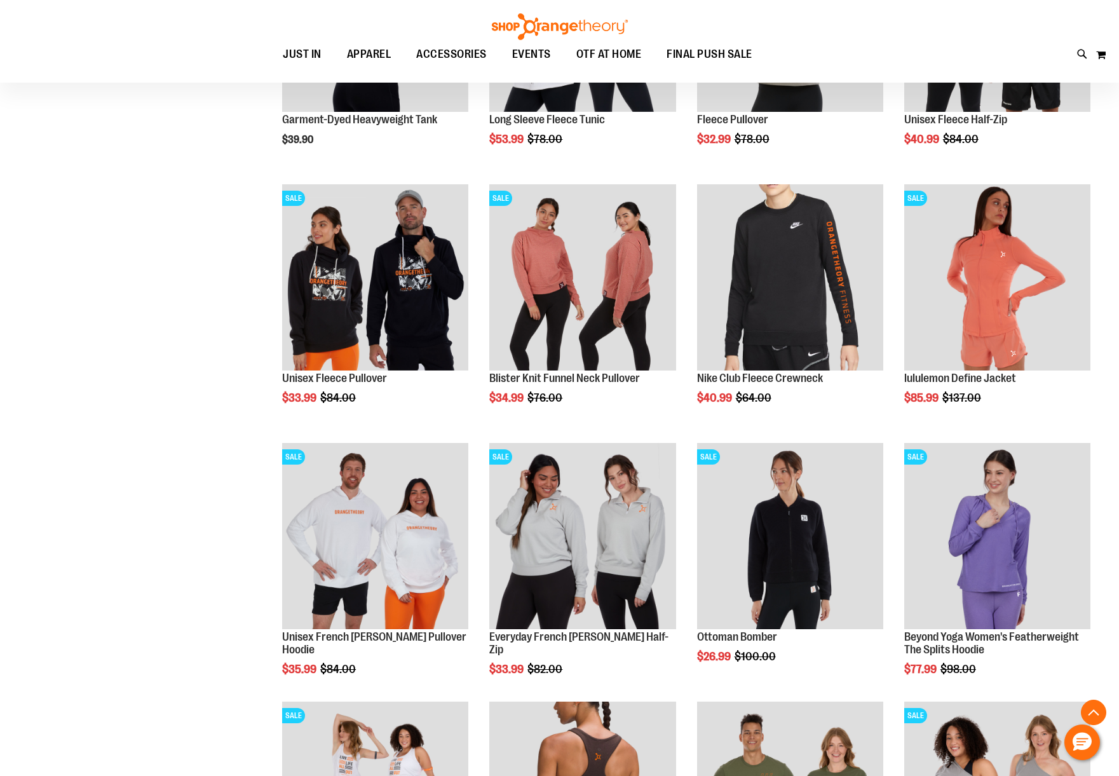
scroll to position [9331, 0]
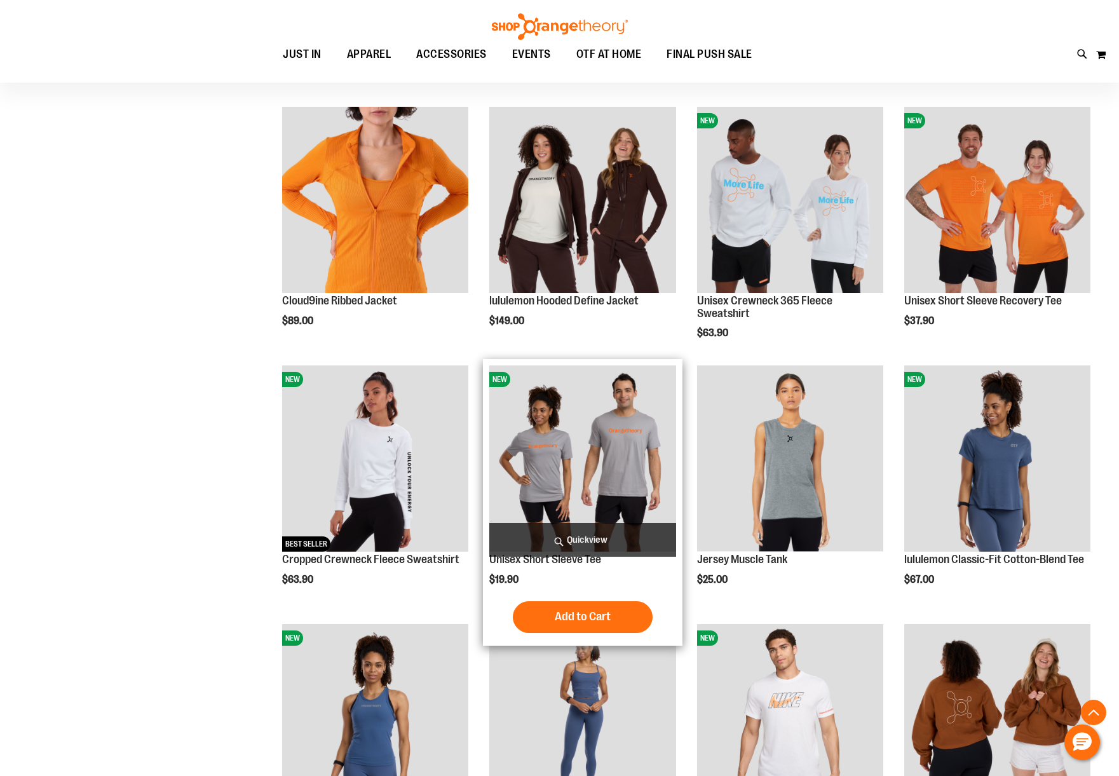
scroll to position [6835, 0]
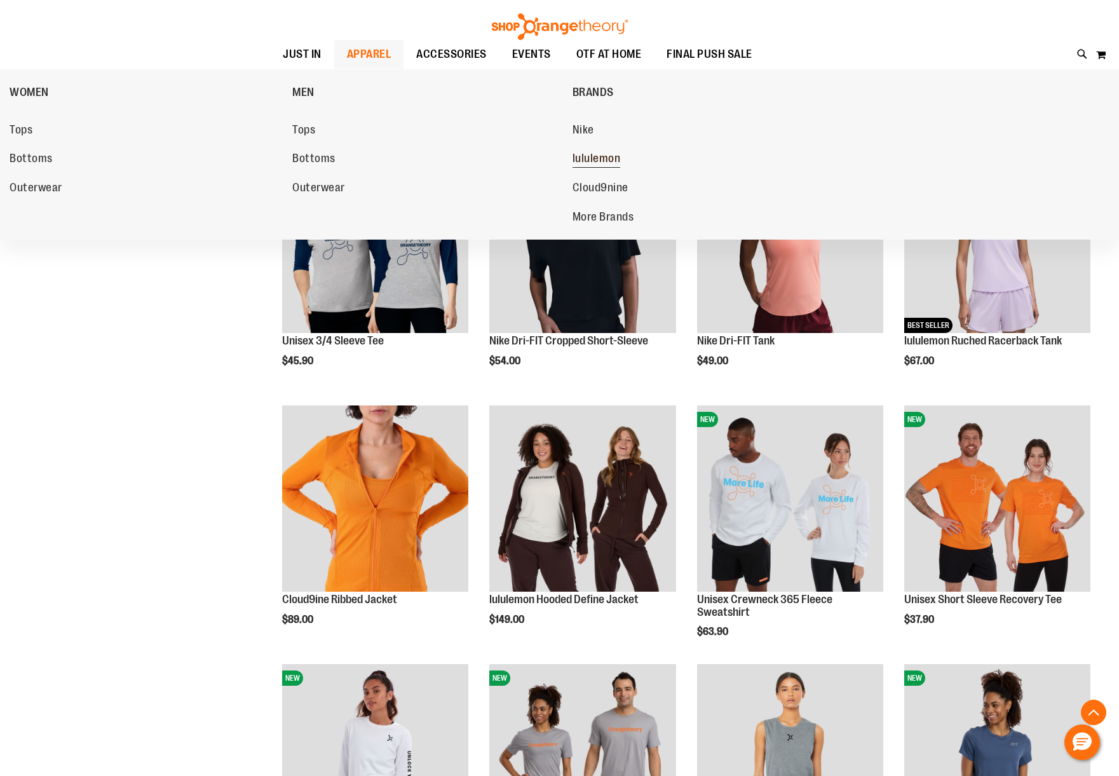
click at [592, 156] on span "lululemon" at bounding box center [596, 160] width 48 height 16
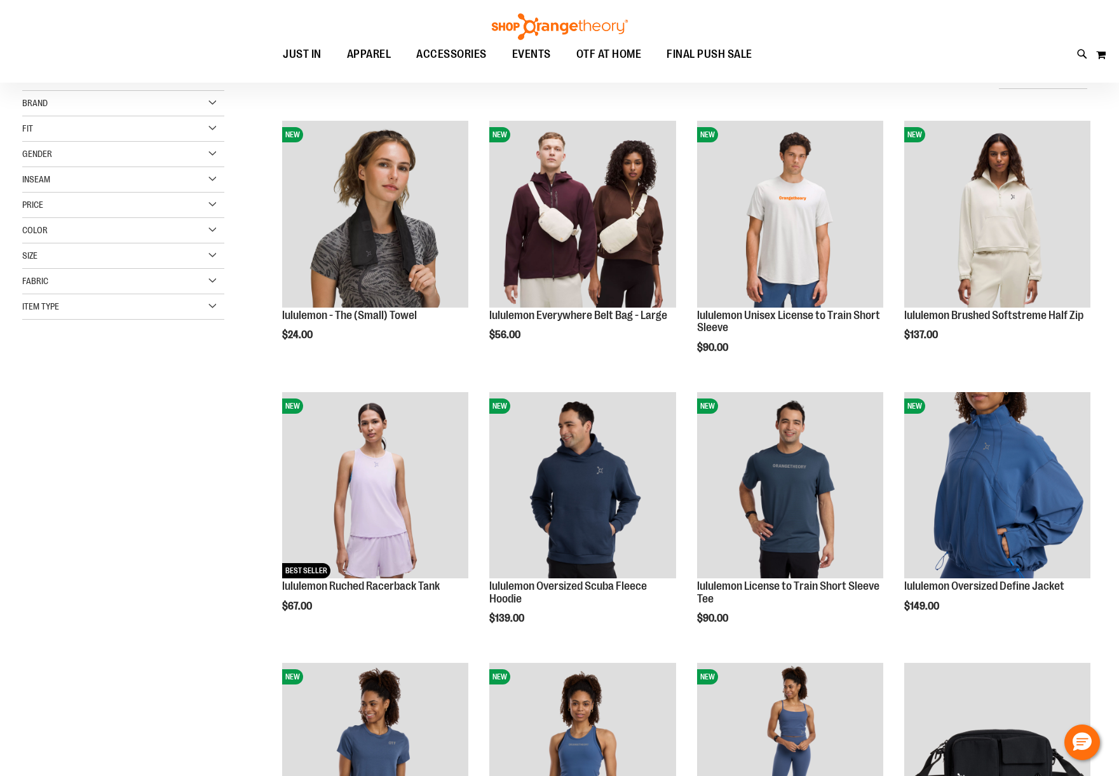
scroll to position [151, 0]
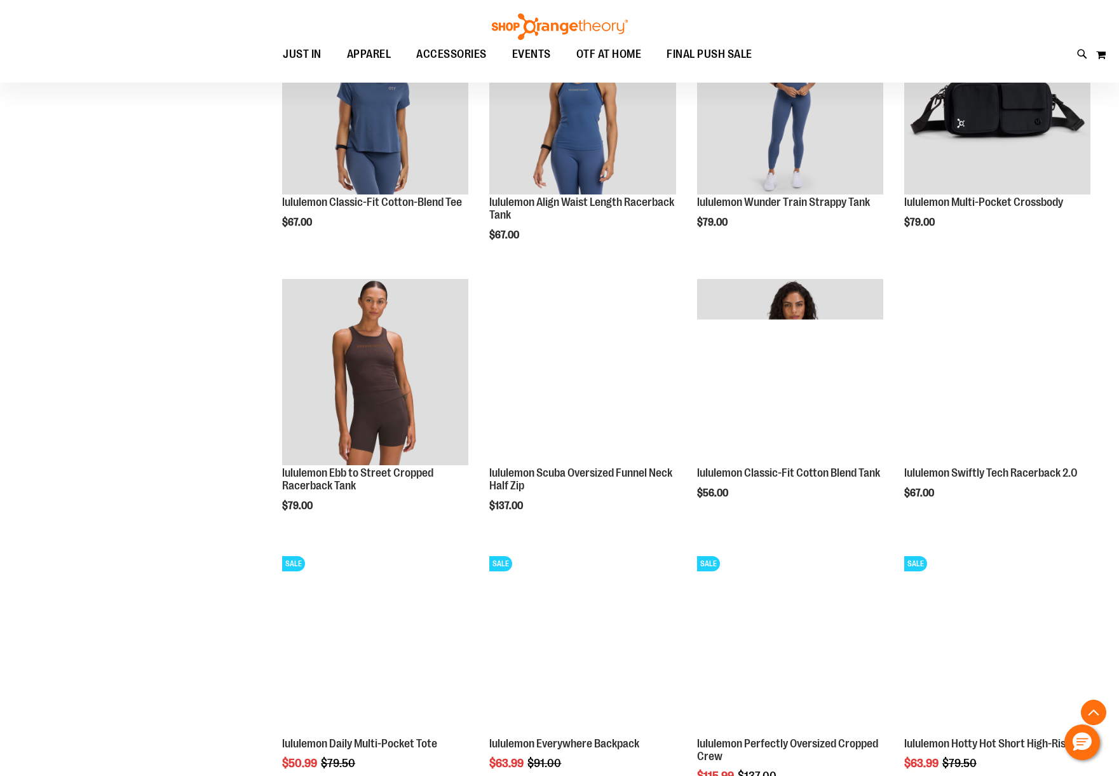
scroll to position [909, 0]
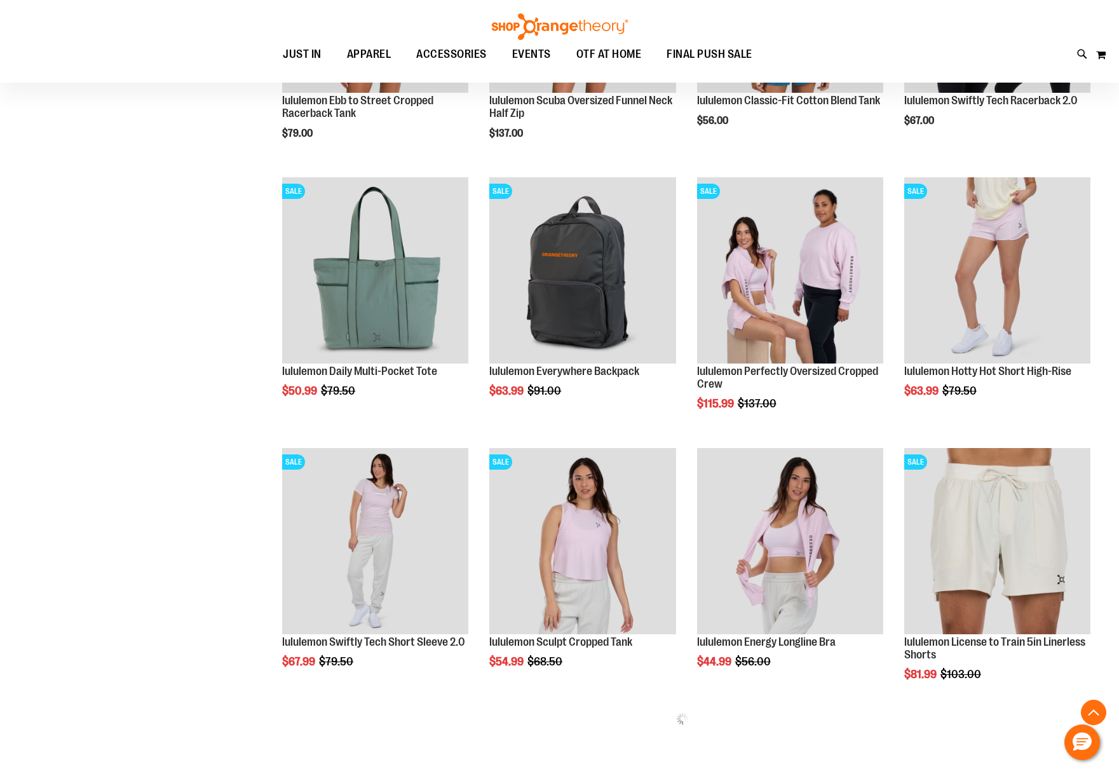
scroll to position [1102, 0]
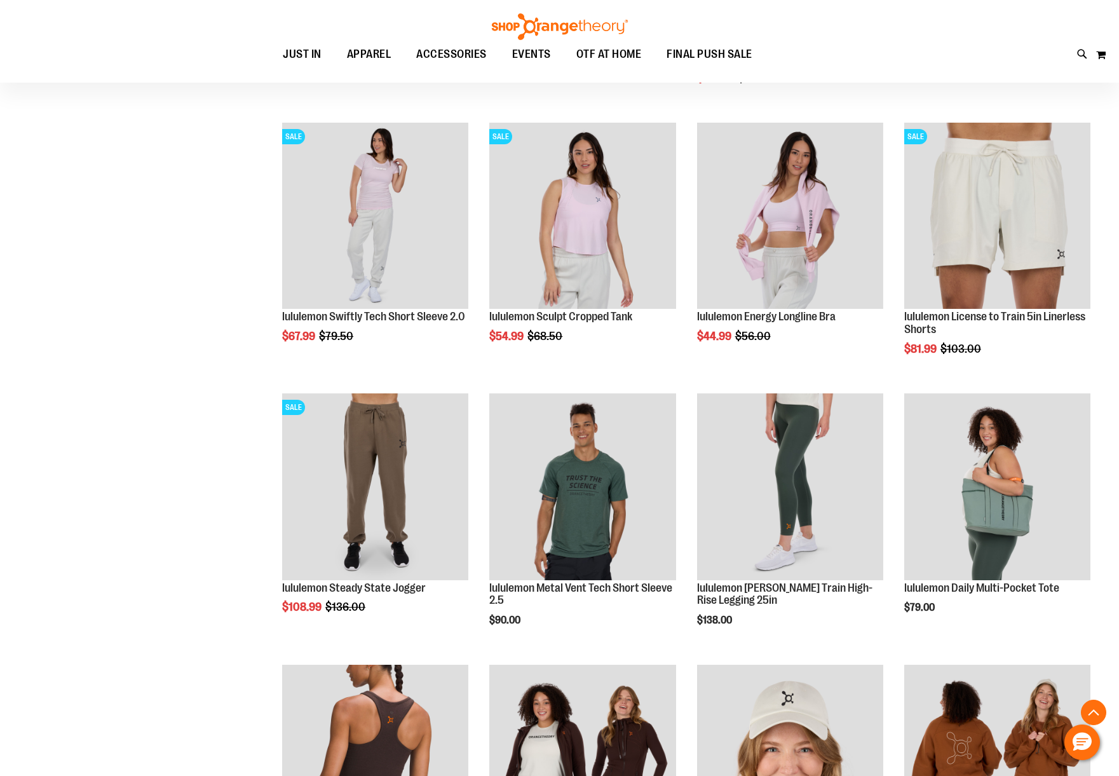
scroll to position [1534, 0]
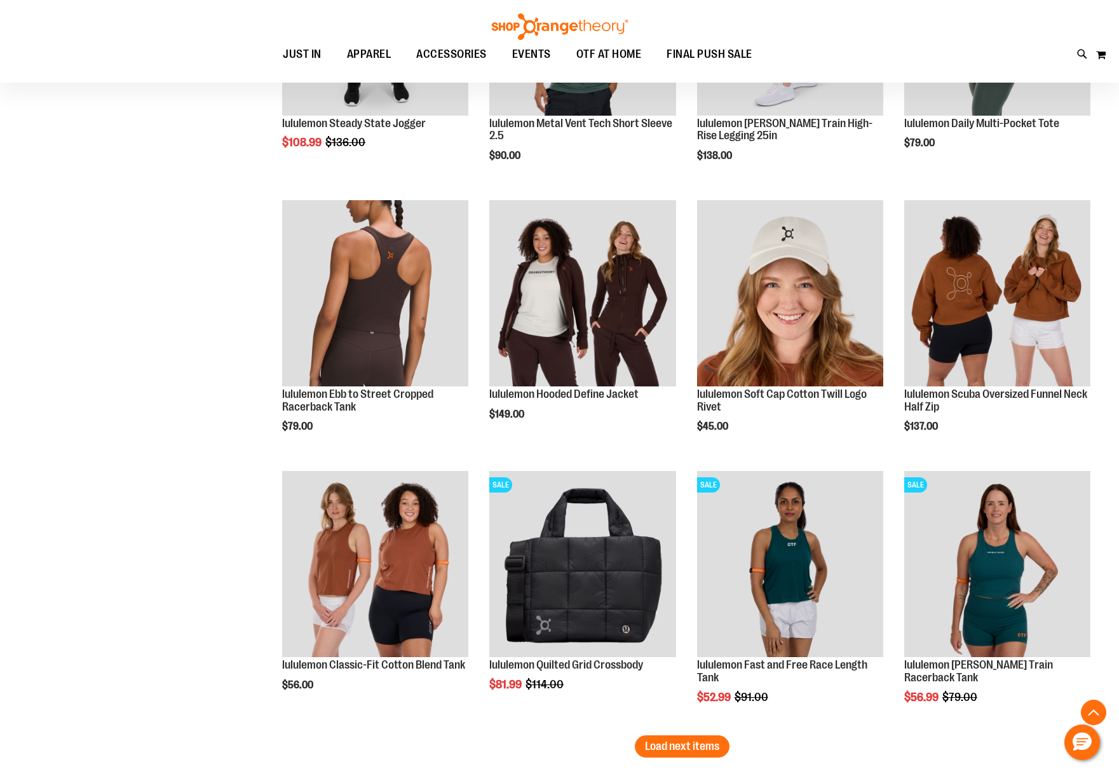
scroll to position [1965, 0]
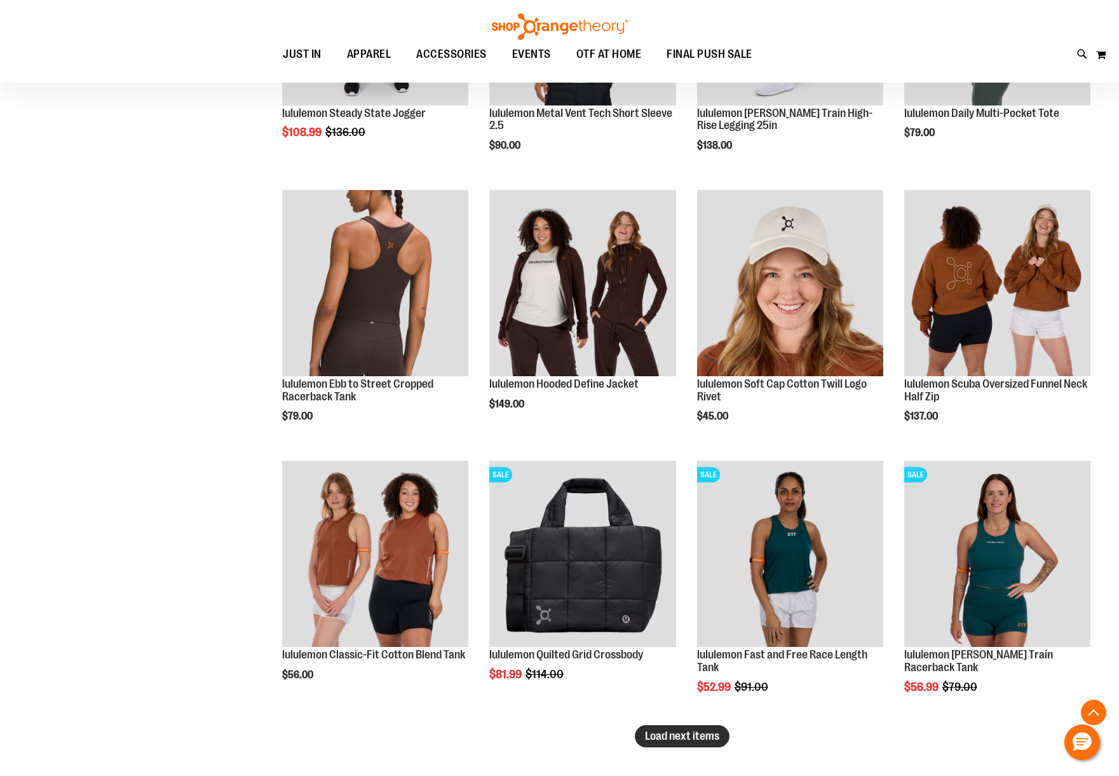
click at [669, 736] on span "Load next items" at bounding box center [682, 735] width 74 height 13
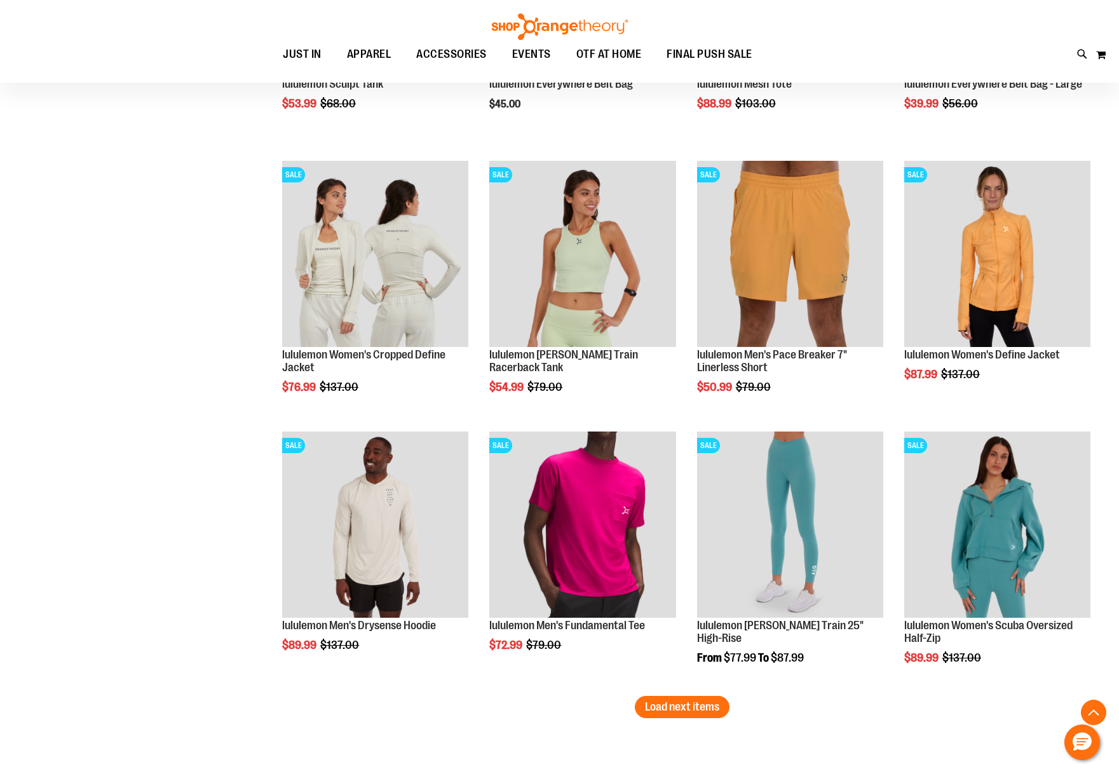
scroll to position [2926, 0]
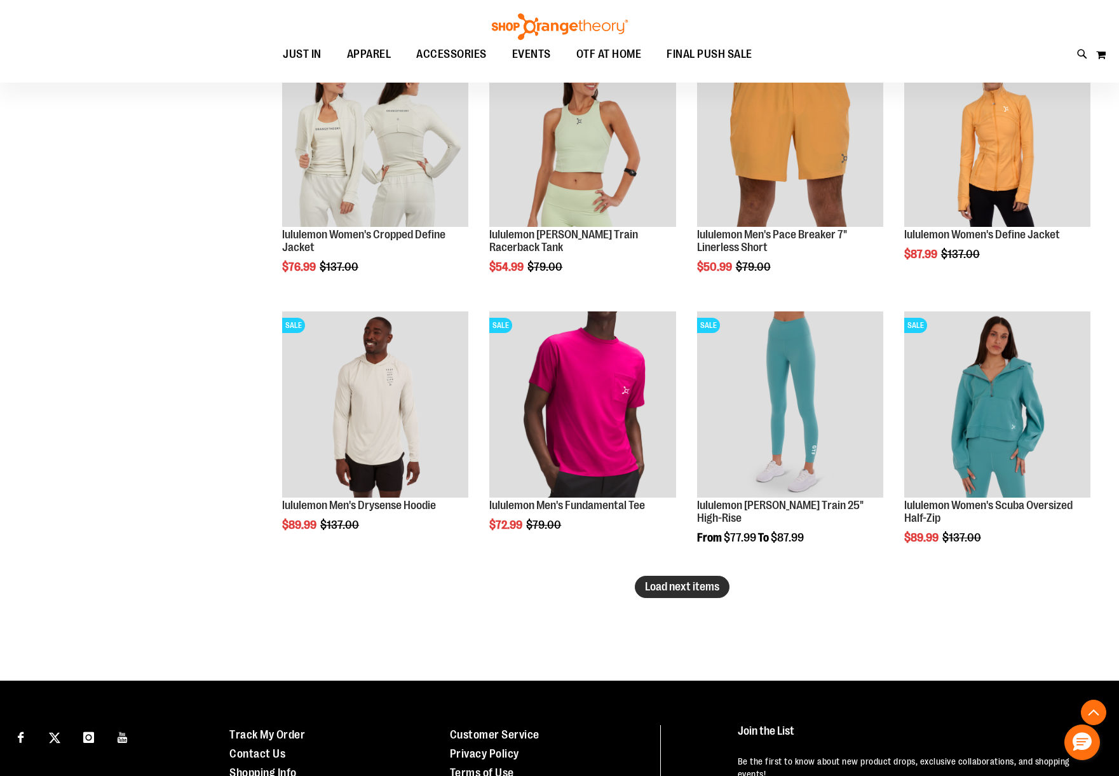
click at [697, 588] on span "Load next items" at bounding box center [682, 586] width 74 height 13
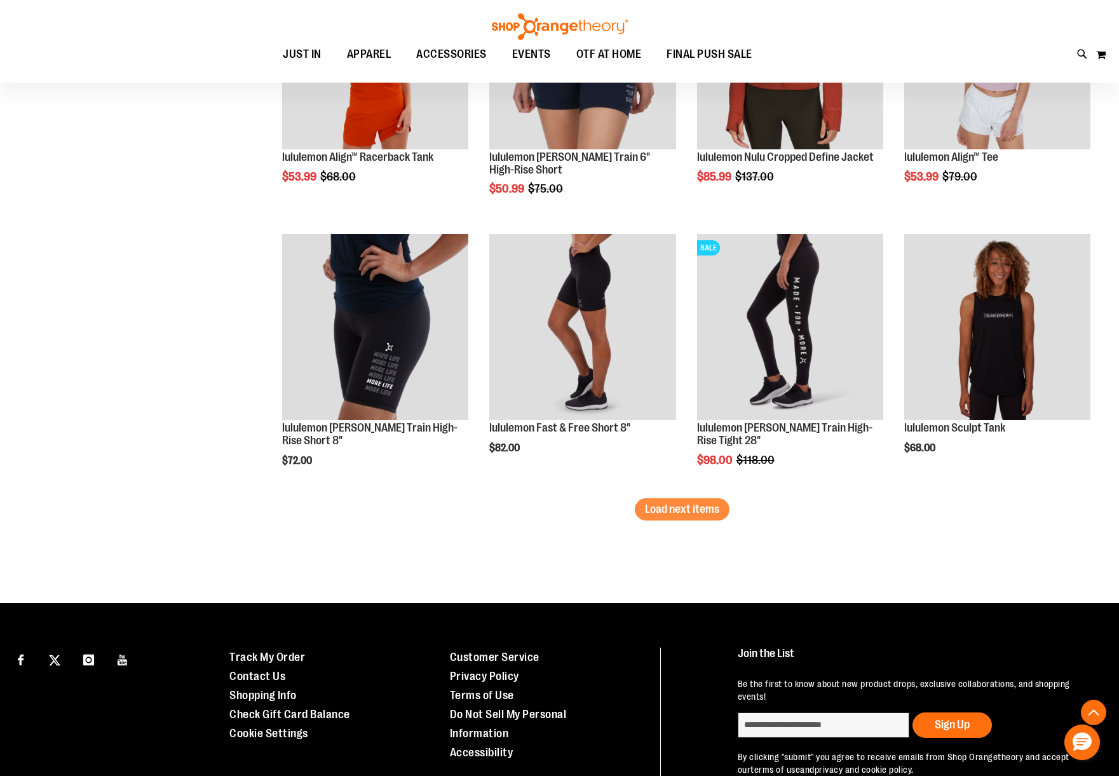
scroll to position [3883, 0]
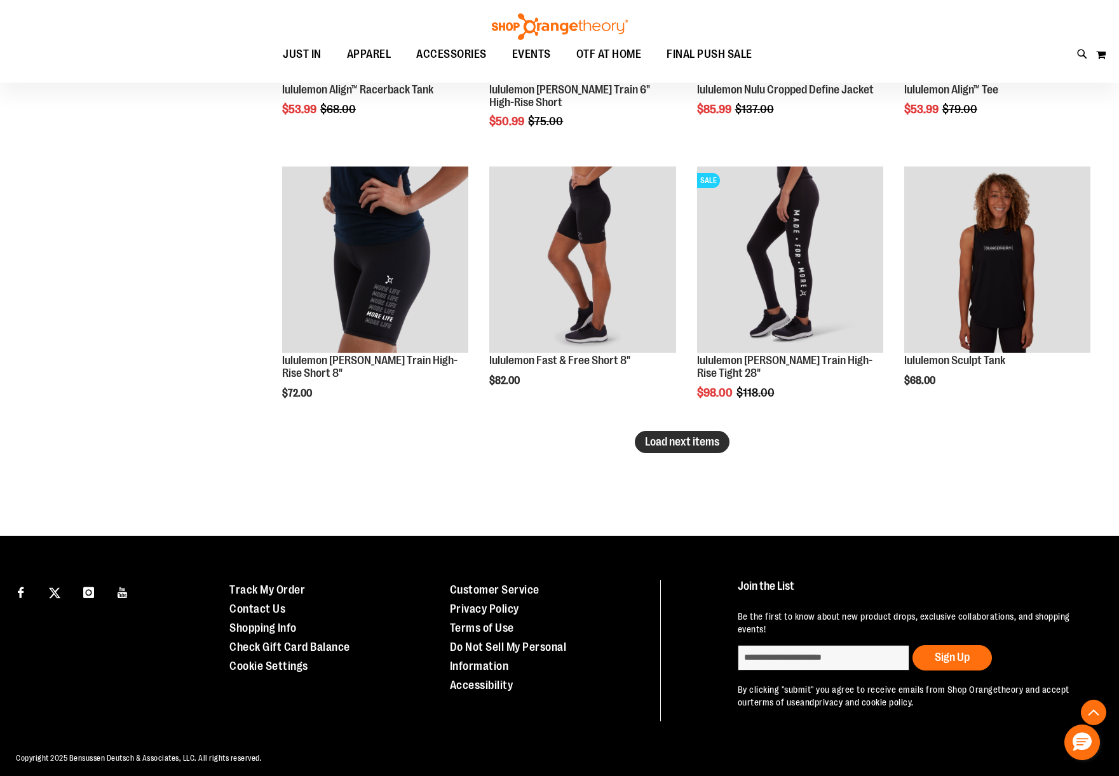
click at [673, 437] on span "Load next items" at bounding box center [682, 441] width 74 height 13
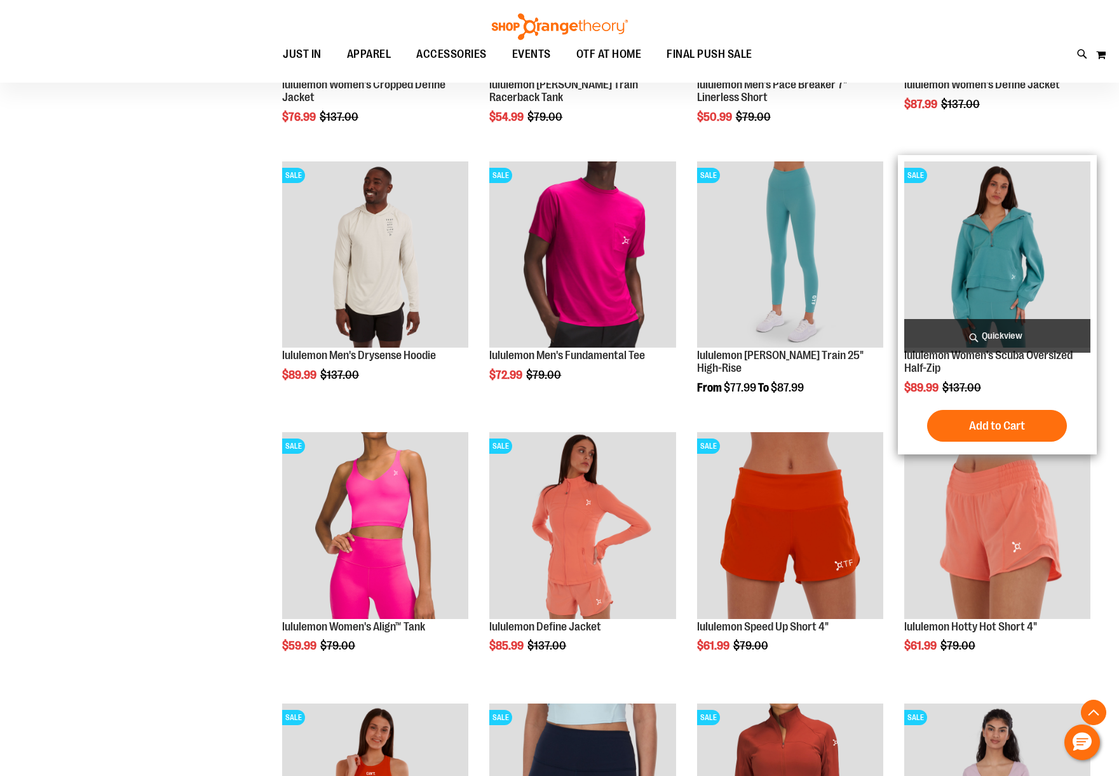
scroll to position [3068, 0]
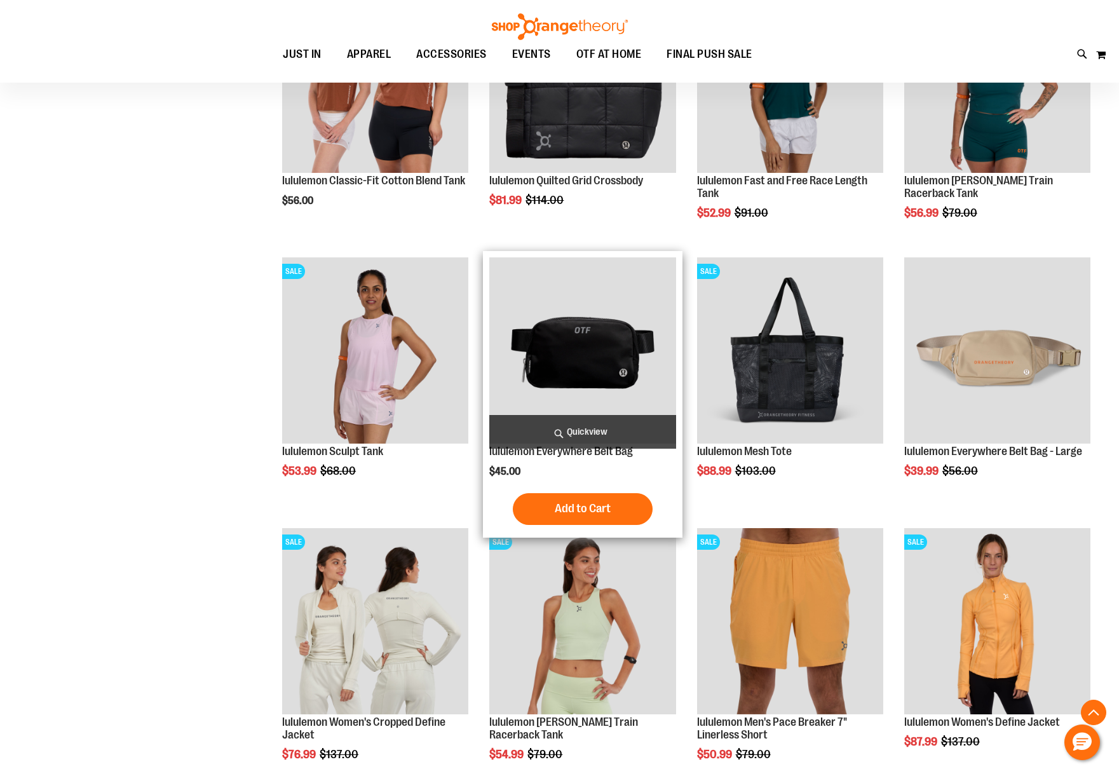
scroll to position [2189, 0]
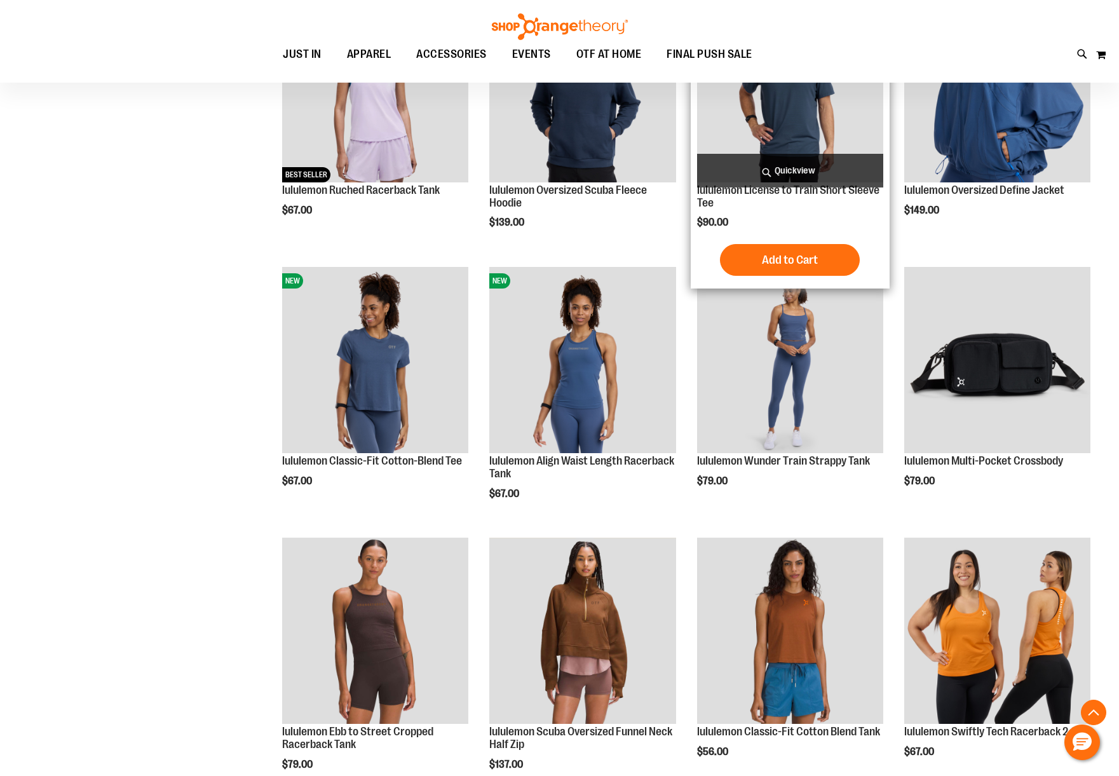
scroll to position [363, 0]
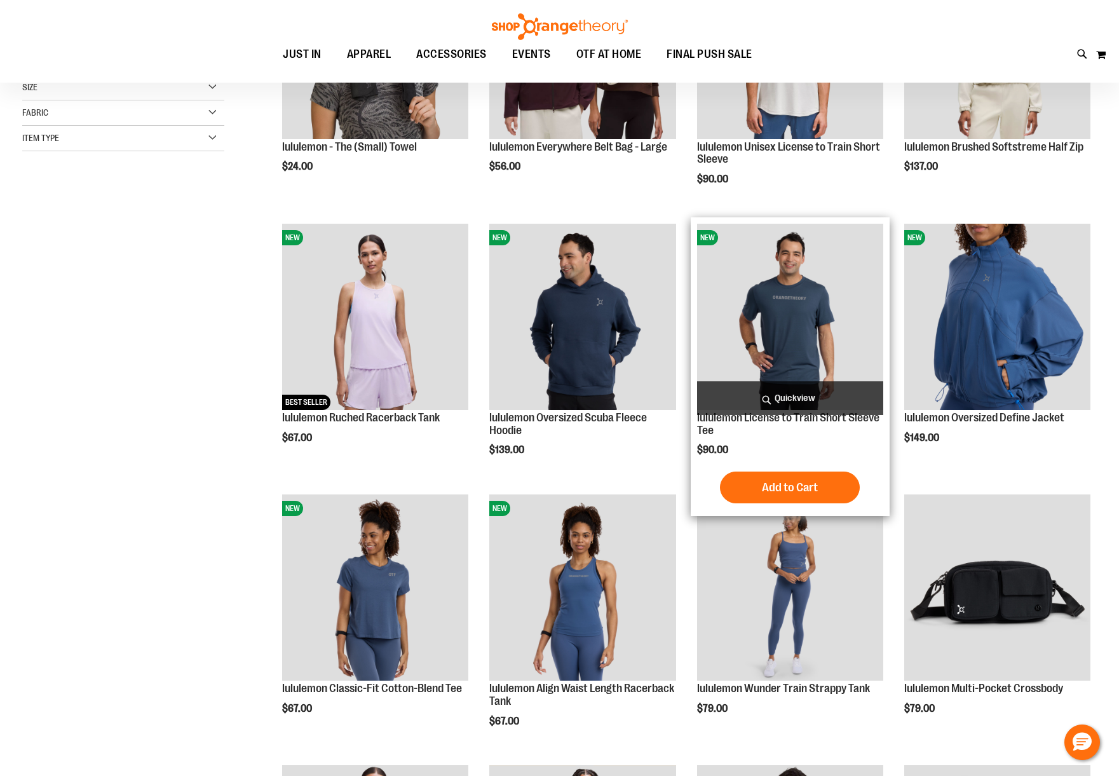
scroll to position [32, 0]
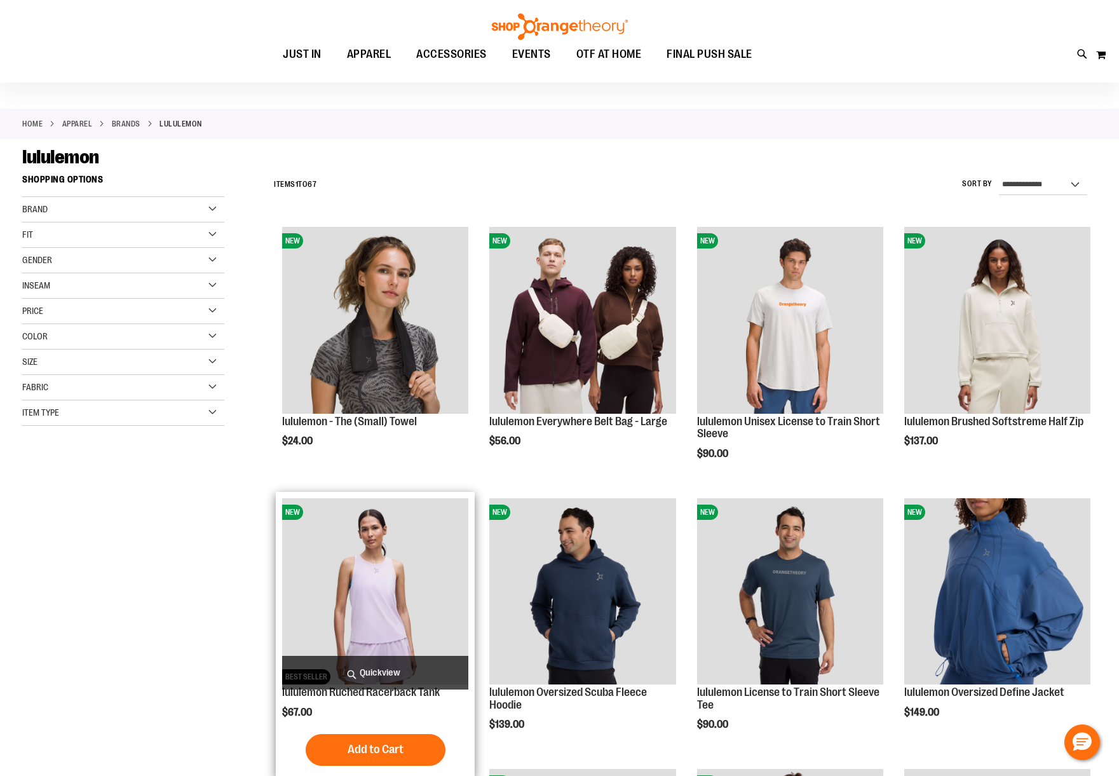
click at [403, 564] on img "product" at bounding box center [375, 591] width 186 height 186
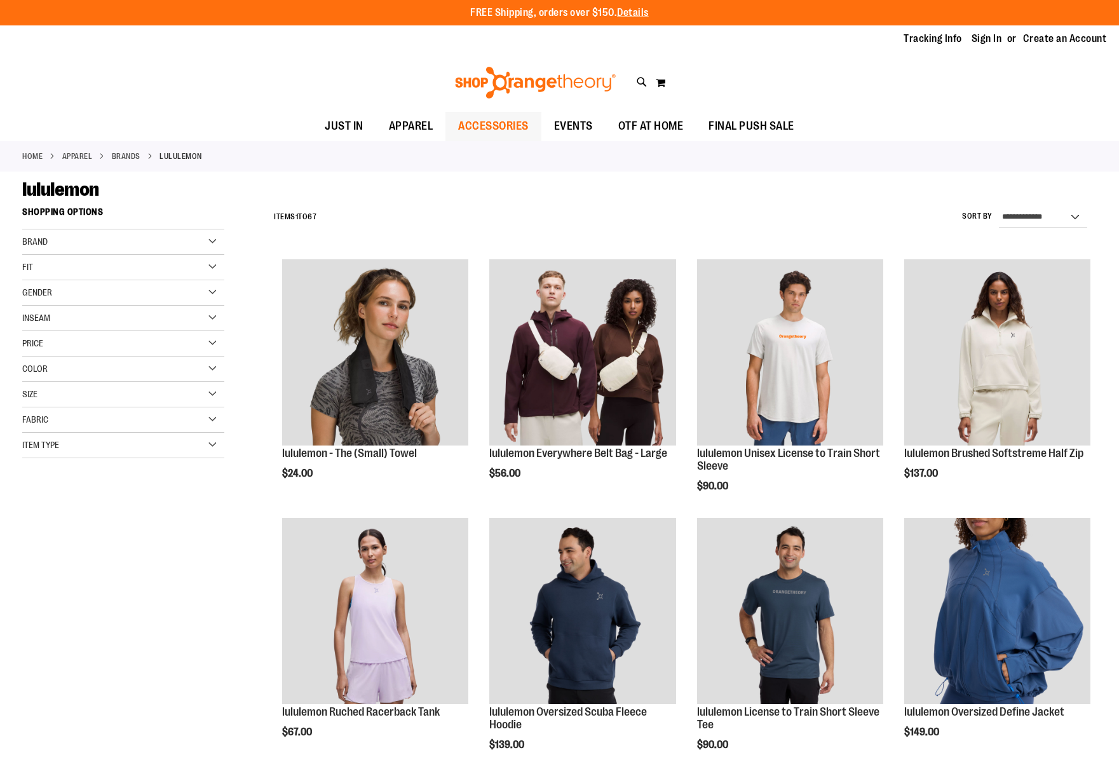
scroll to position [32, 0]
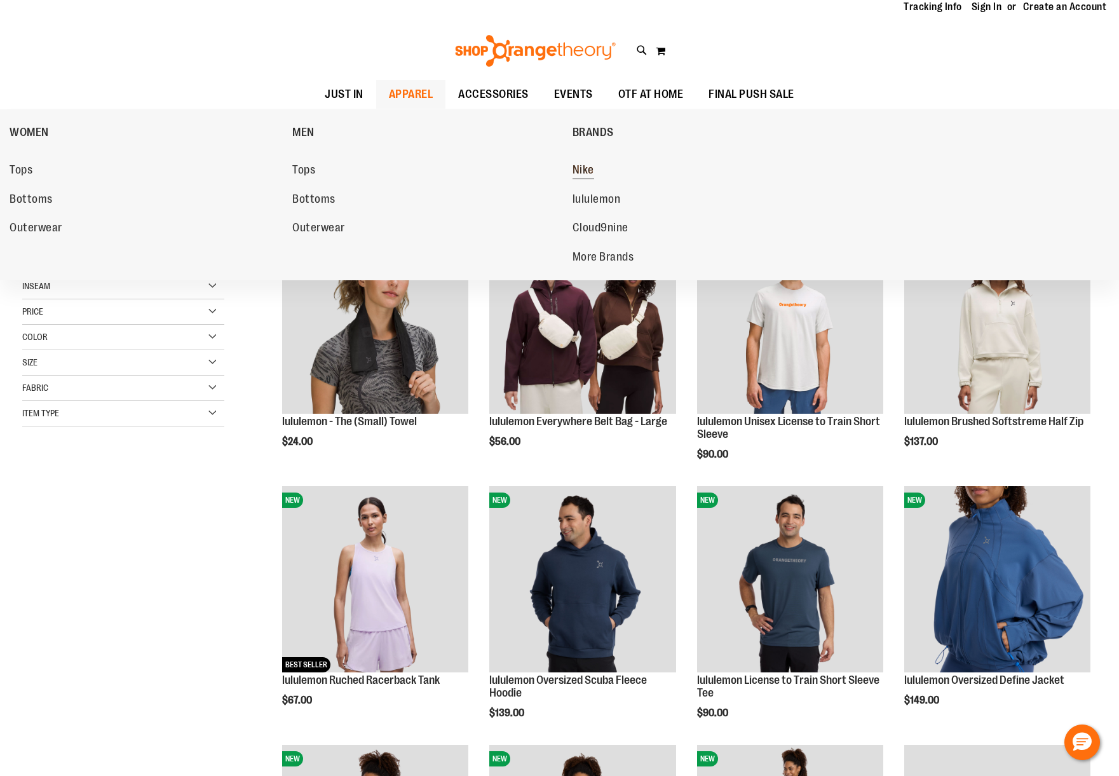
click at [579, 173] on span "Nike" at bounding box center [583, 171] width 22 height 16
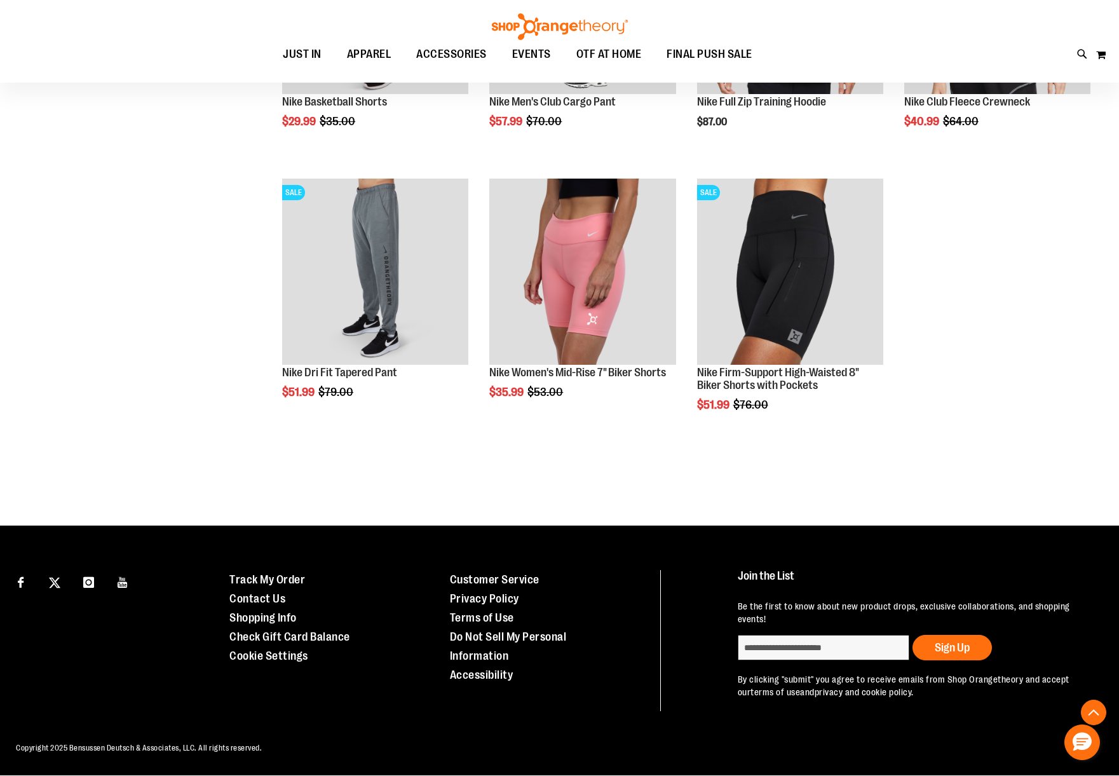
scroll to position [1, 0]
